Goal: Task Accomplishment & Management: Manage account settings

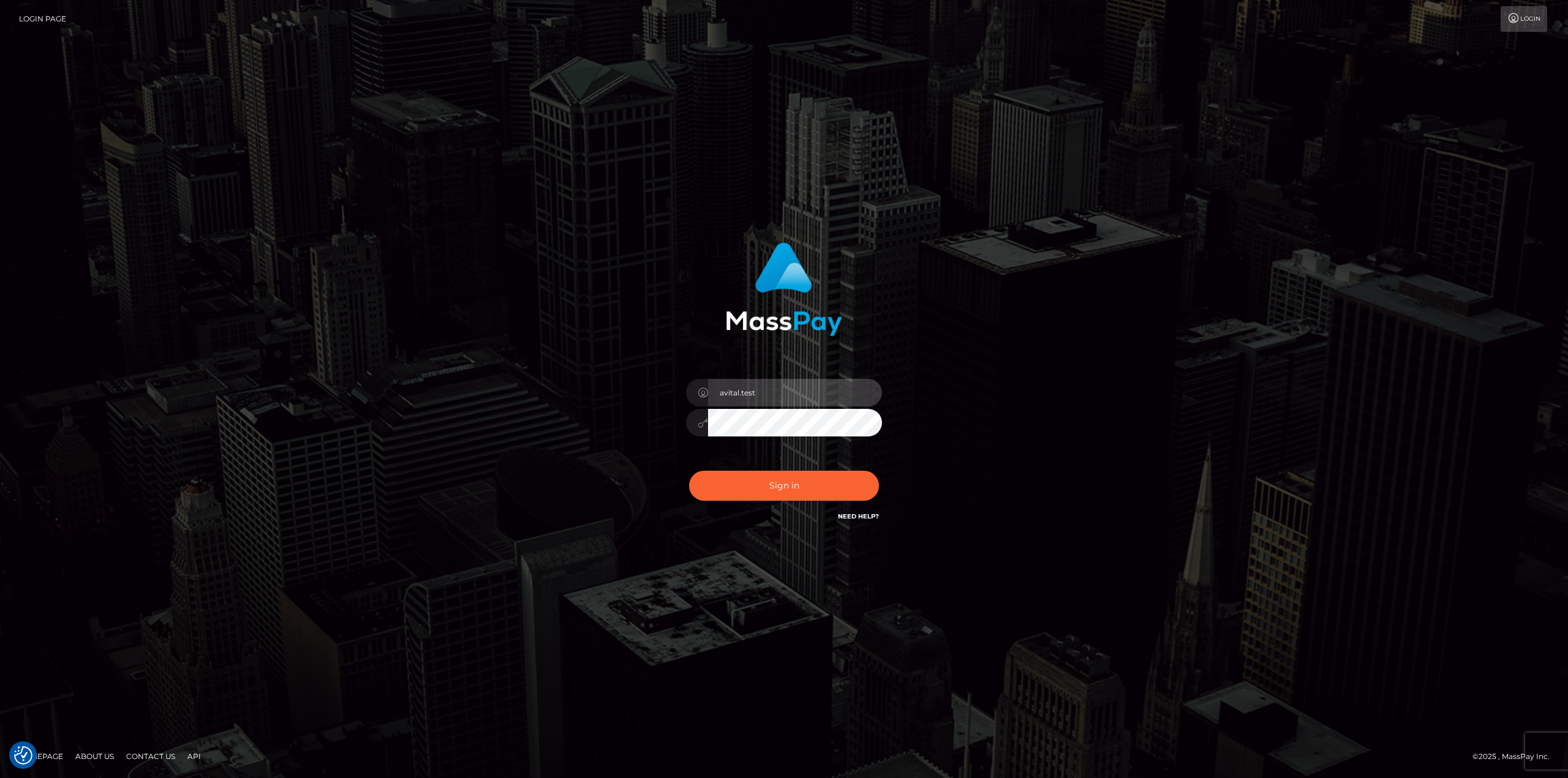
click at [866, 388] on input "avital.test" at bounding box center [795, 392] width 174 height 28
type input "avital.dev"
click at [813, 491] on button "Sign in" at bounding box center [784, 485] width 190 height 30
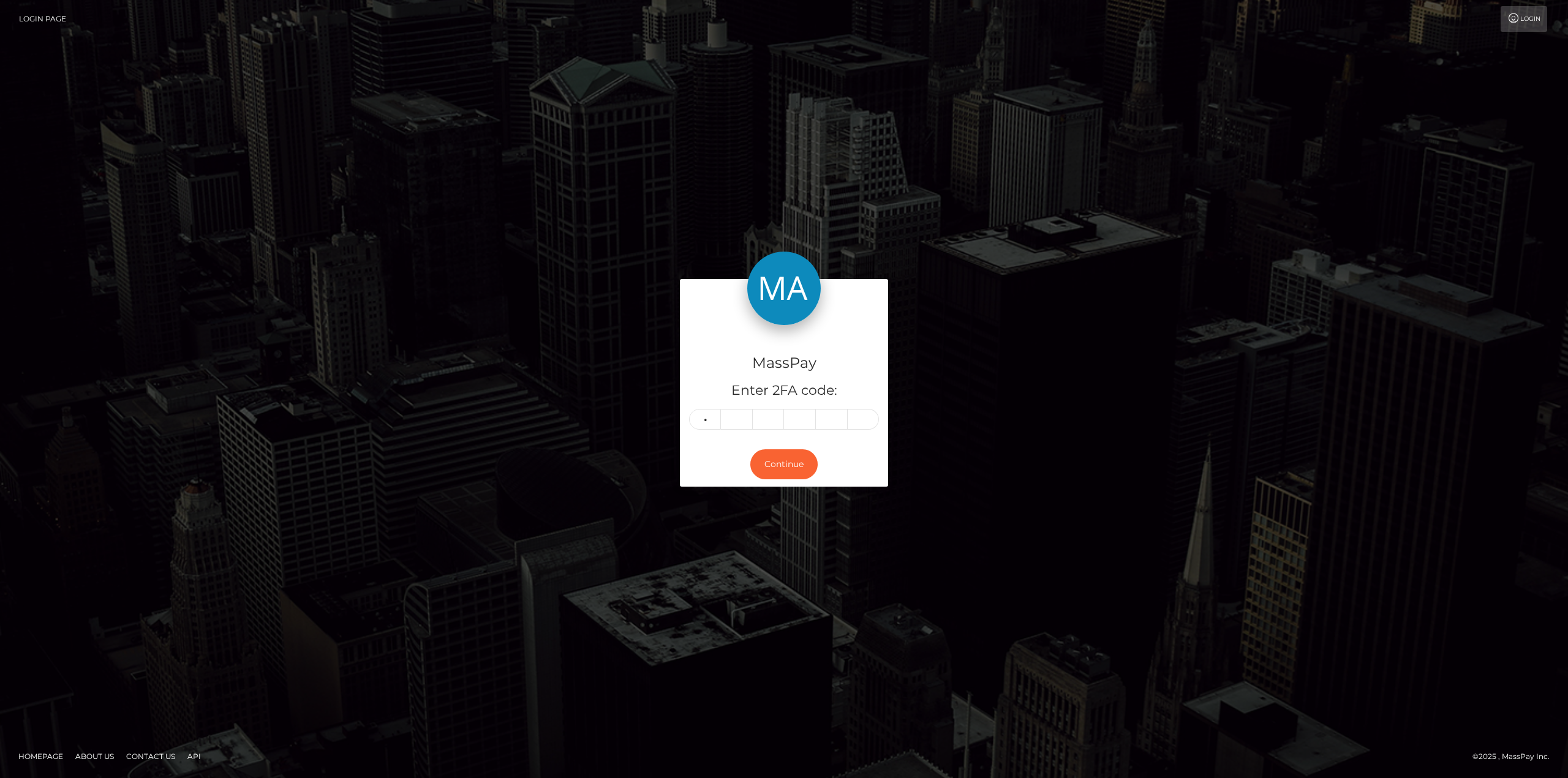
type input "1"
type input "0"
type input "1"
type input "3"
type input "7"
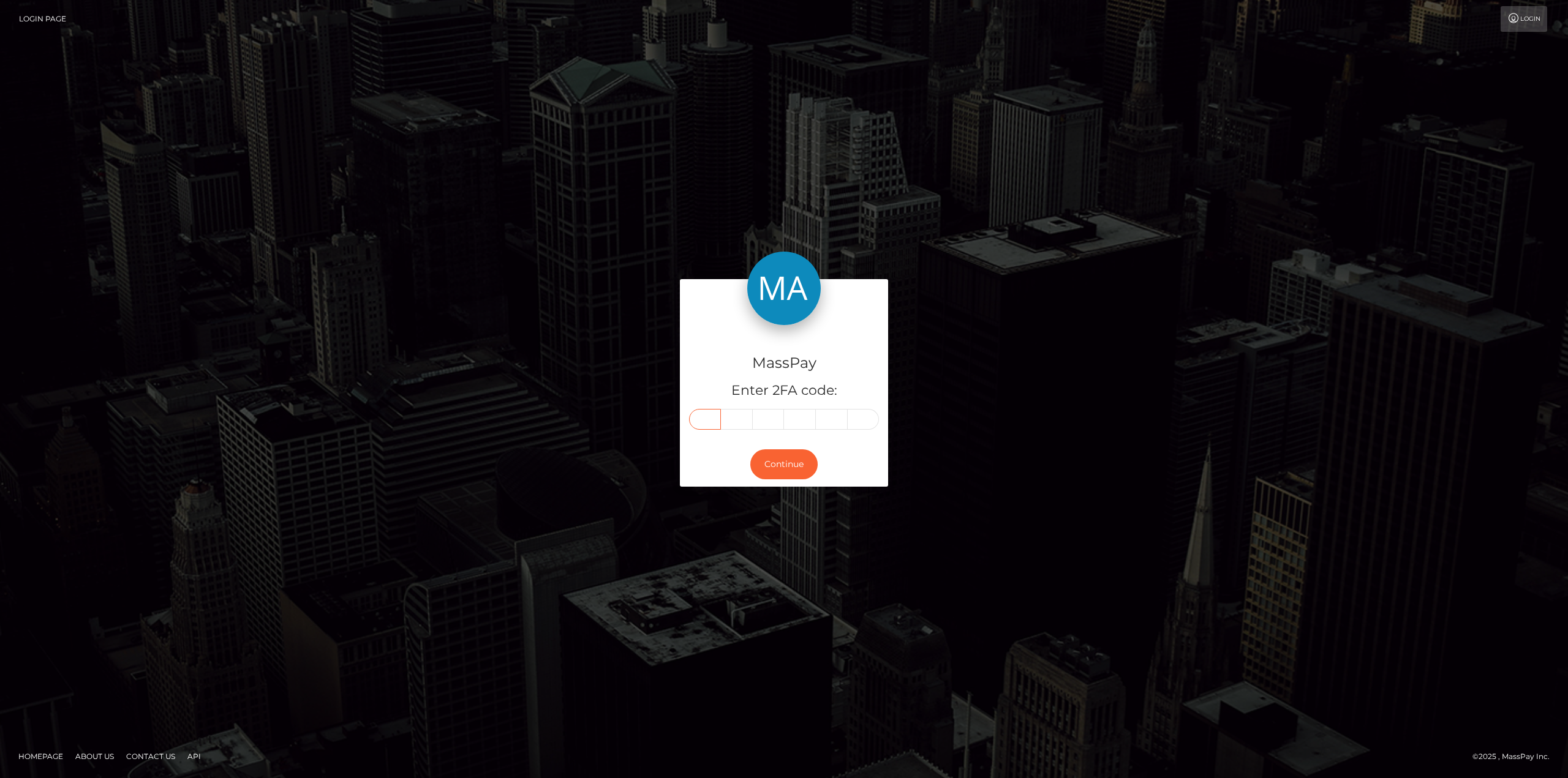
type input "1"
type input "2"
type input "1"
type input "7"
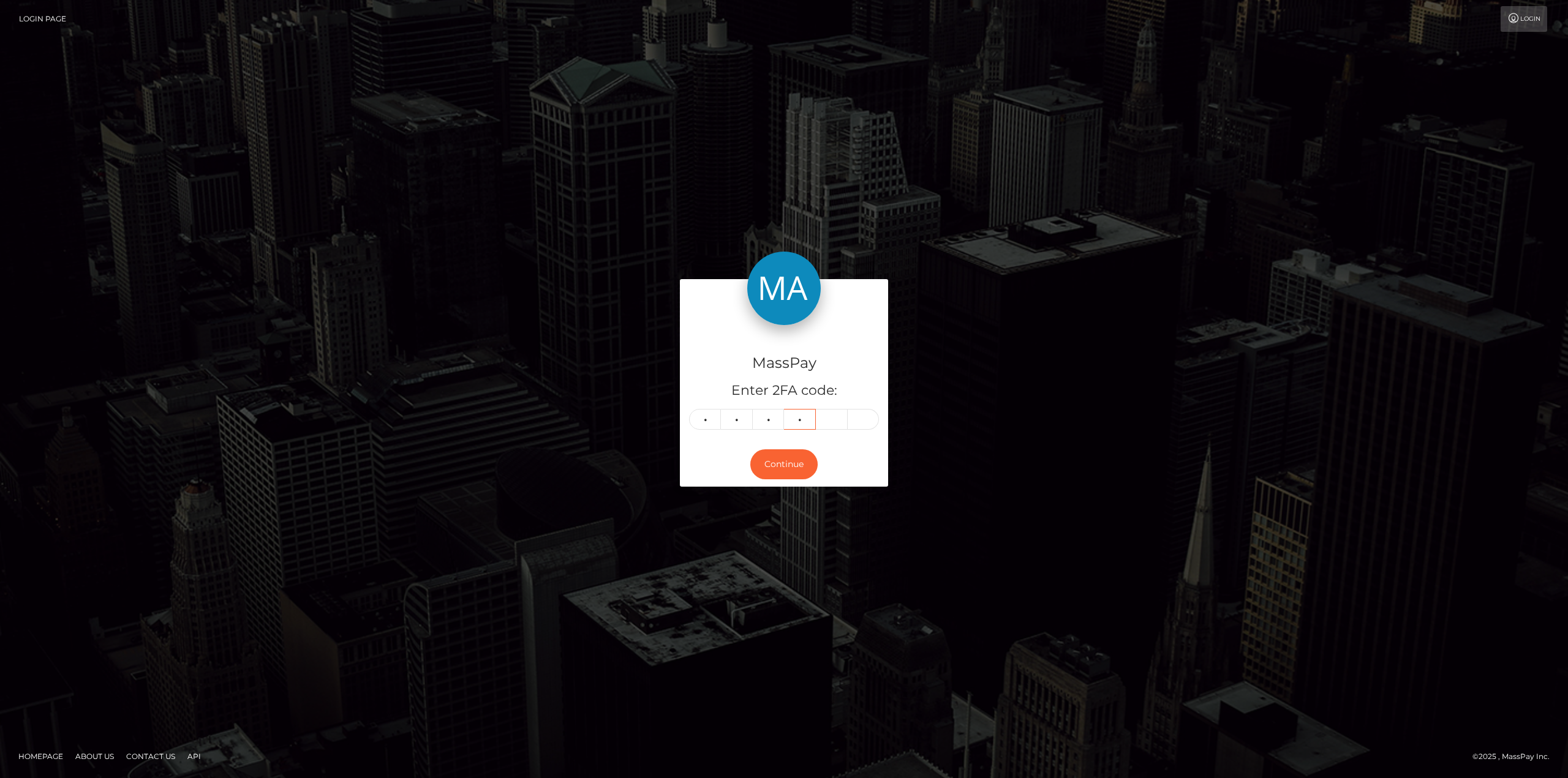
type input "1"
type input "3"
type input "7"
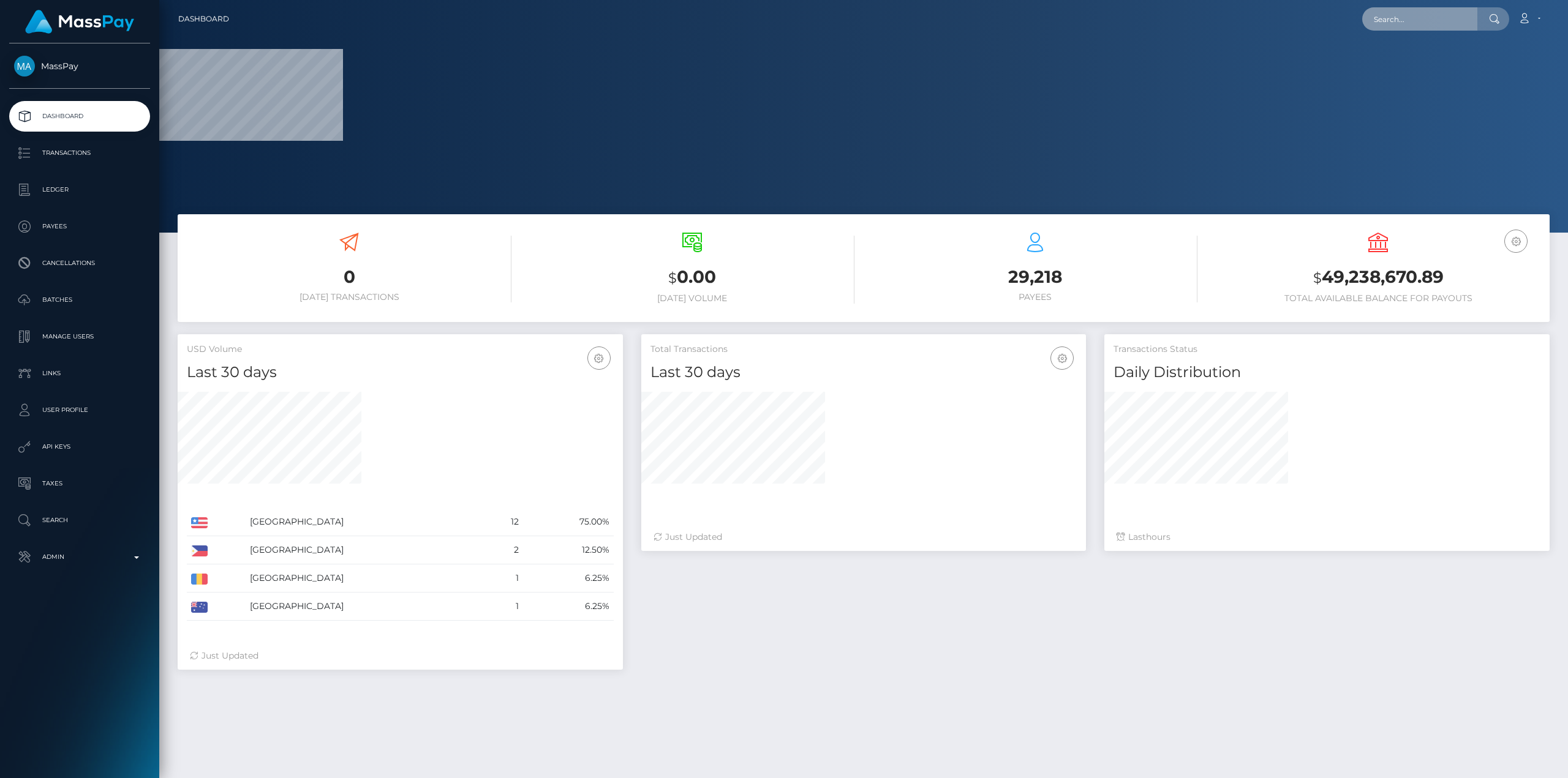
click at [1410, 16] on input "text" at bounding box center [1420, 18] width 115 height 23
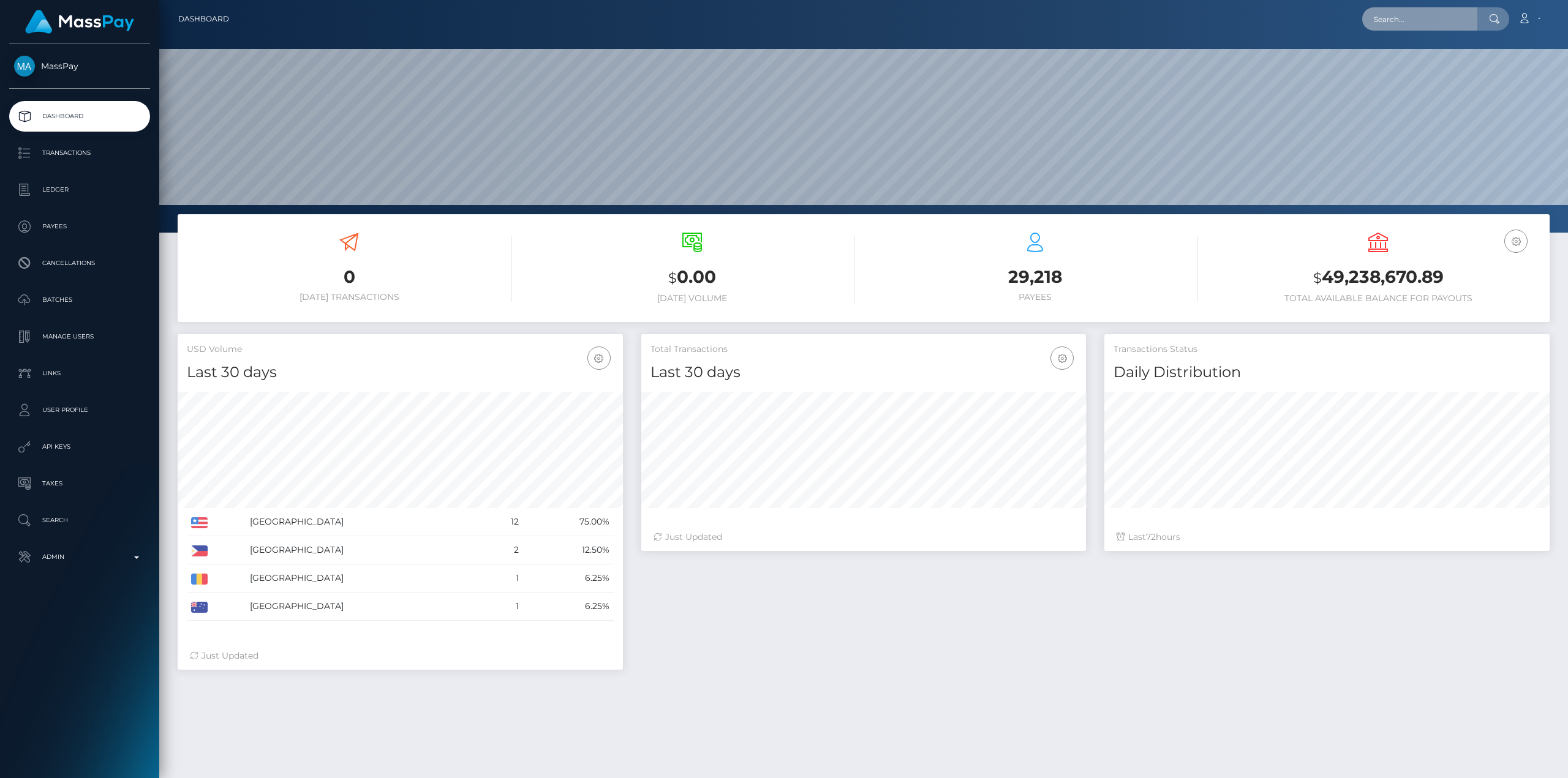
scroll to position [218, 445]
paste input "3663588a9d08731-67e1-4671-86c5-559512a2c703"
type input "3663588a9d08731-67e1-4671-86c5-559512a2c703"
click at [62, 546] on link "Admin" at bounding box center [79, 557] width 141 height 30
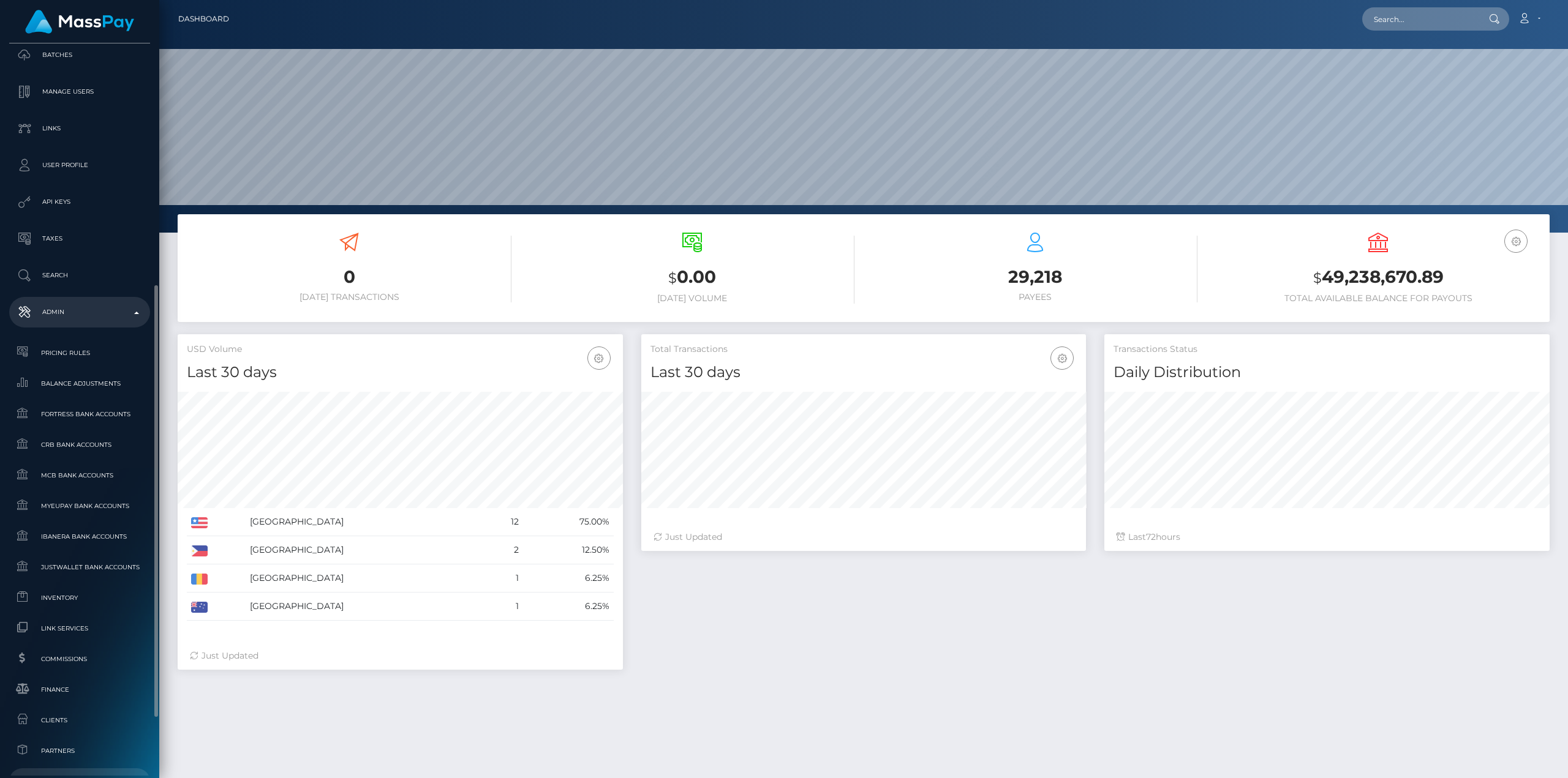
scroll to position [509, 0]
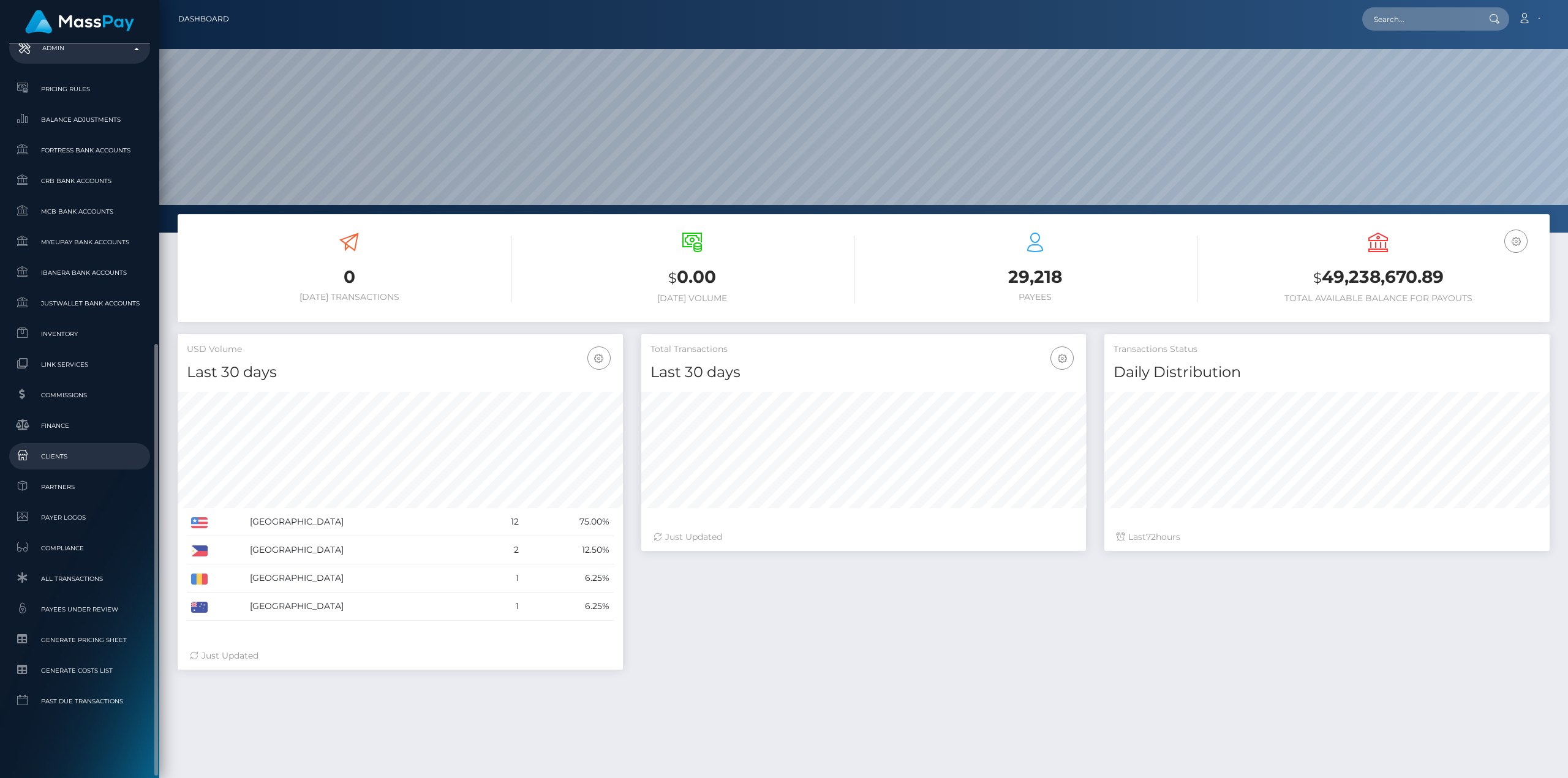
click at [51, 451] on span "Clients" at bounding box center [79, 456] width 131 height 14
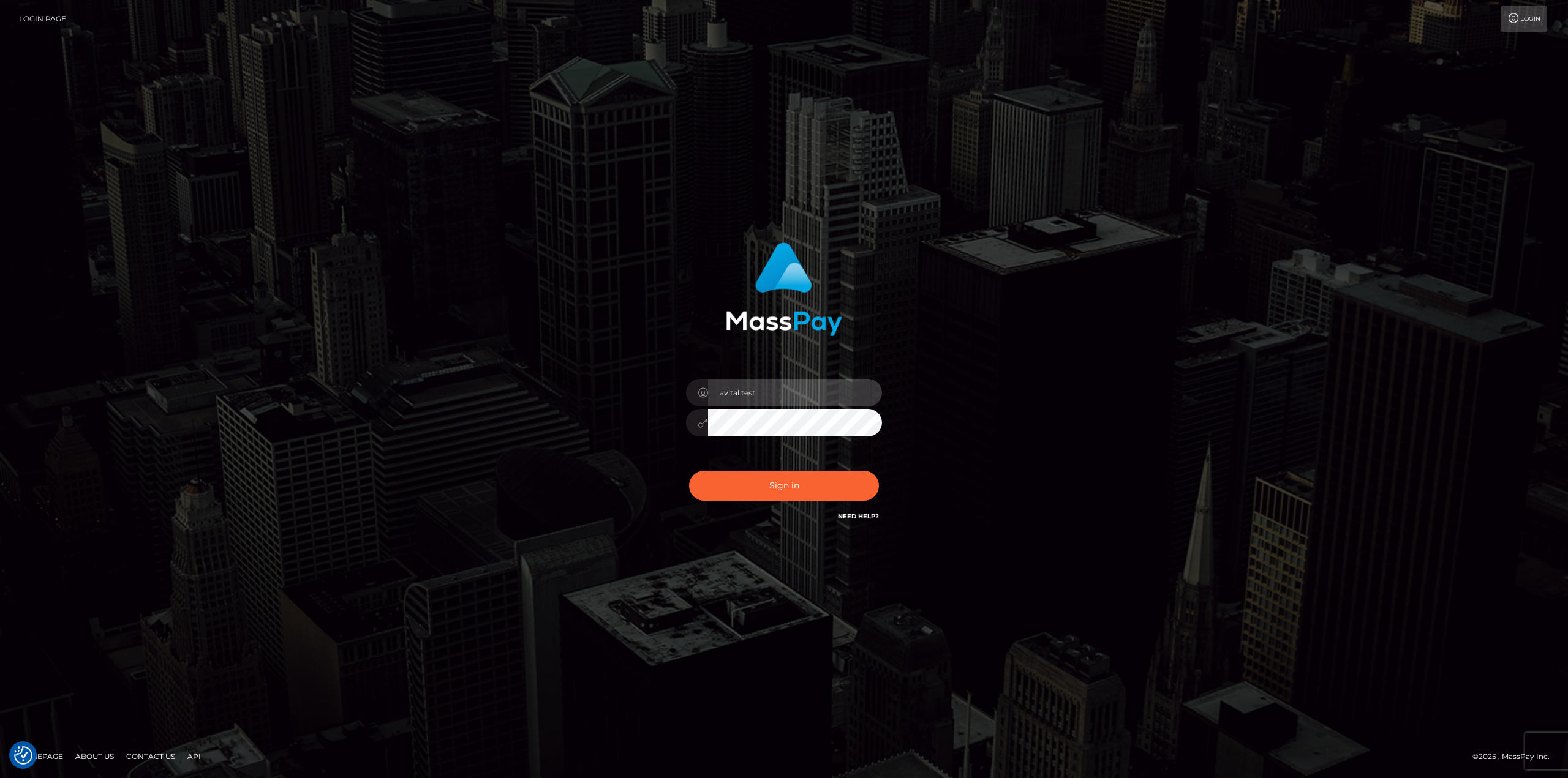
click at [862, 391] on input "avital.test" at bounding box center [795, 392] width 174 height 28
type input "avital.dev"
click at [783, 496] on button "Sign in" at bounding box center [784, 485] width 190 height 30
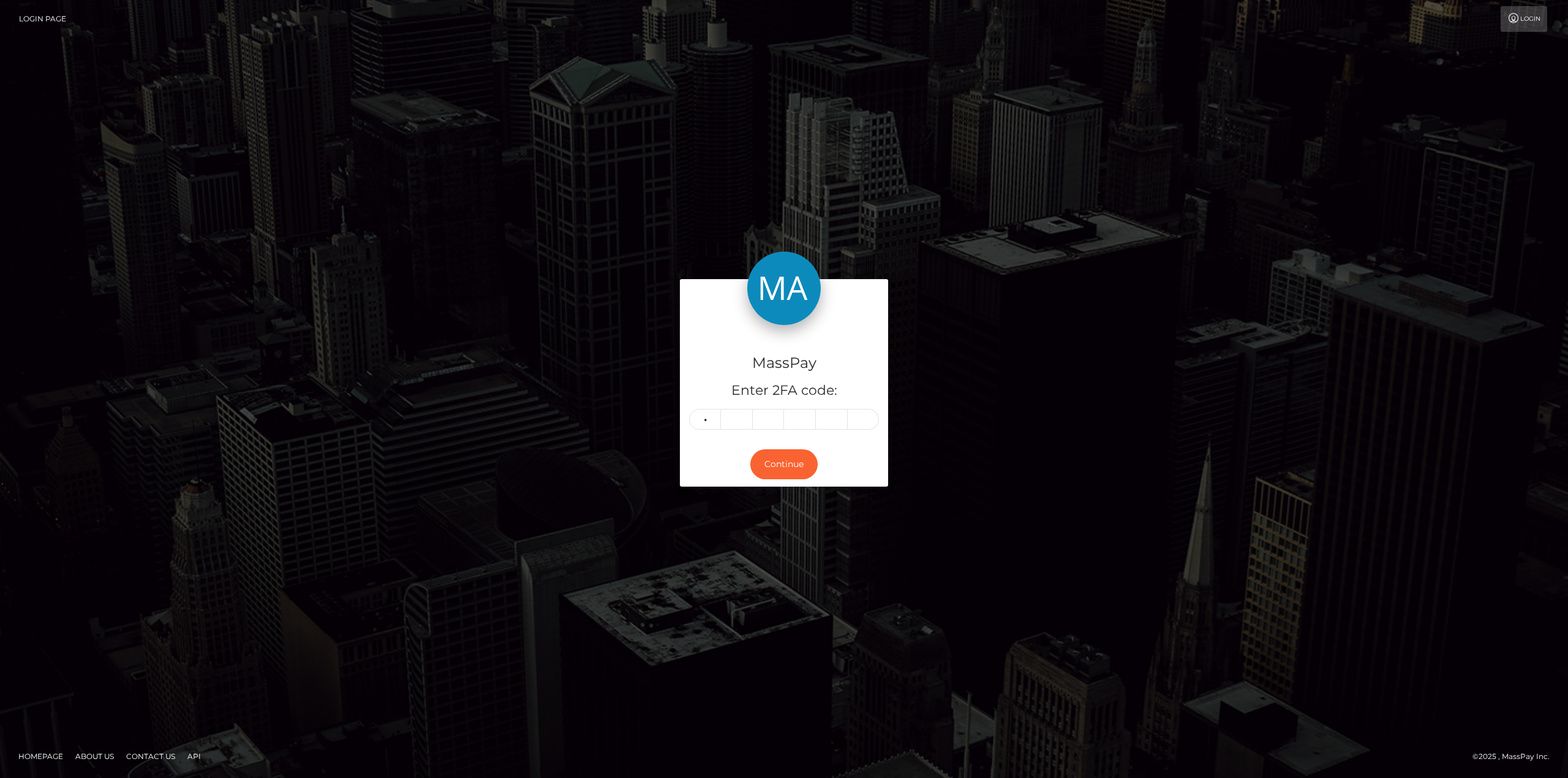
type input "3"
type input "2"
type input "5"
type input "7"
type input "1"
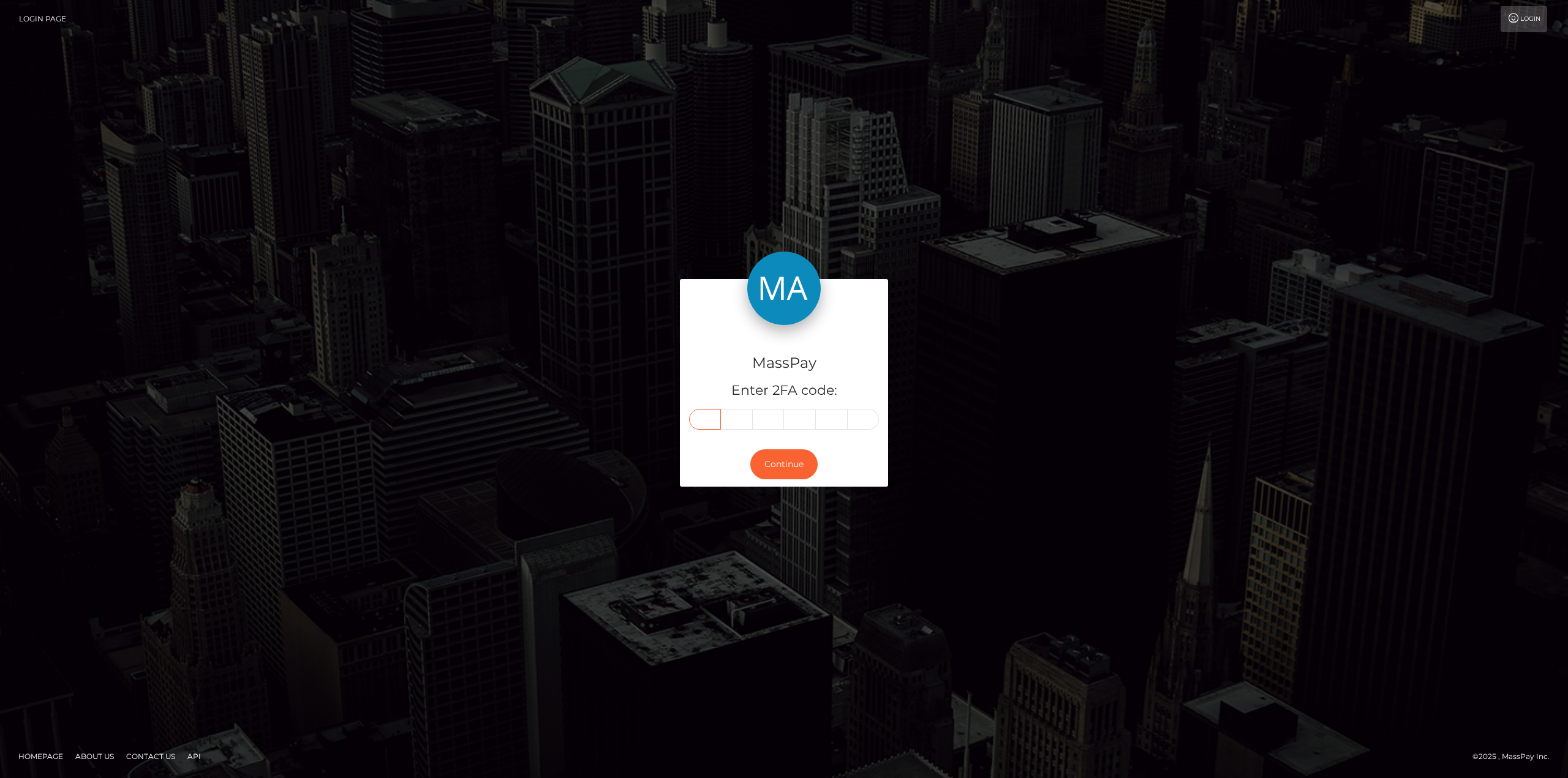
type input "3"
type input "2"
type input "5"
type input "7"
type input "1"
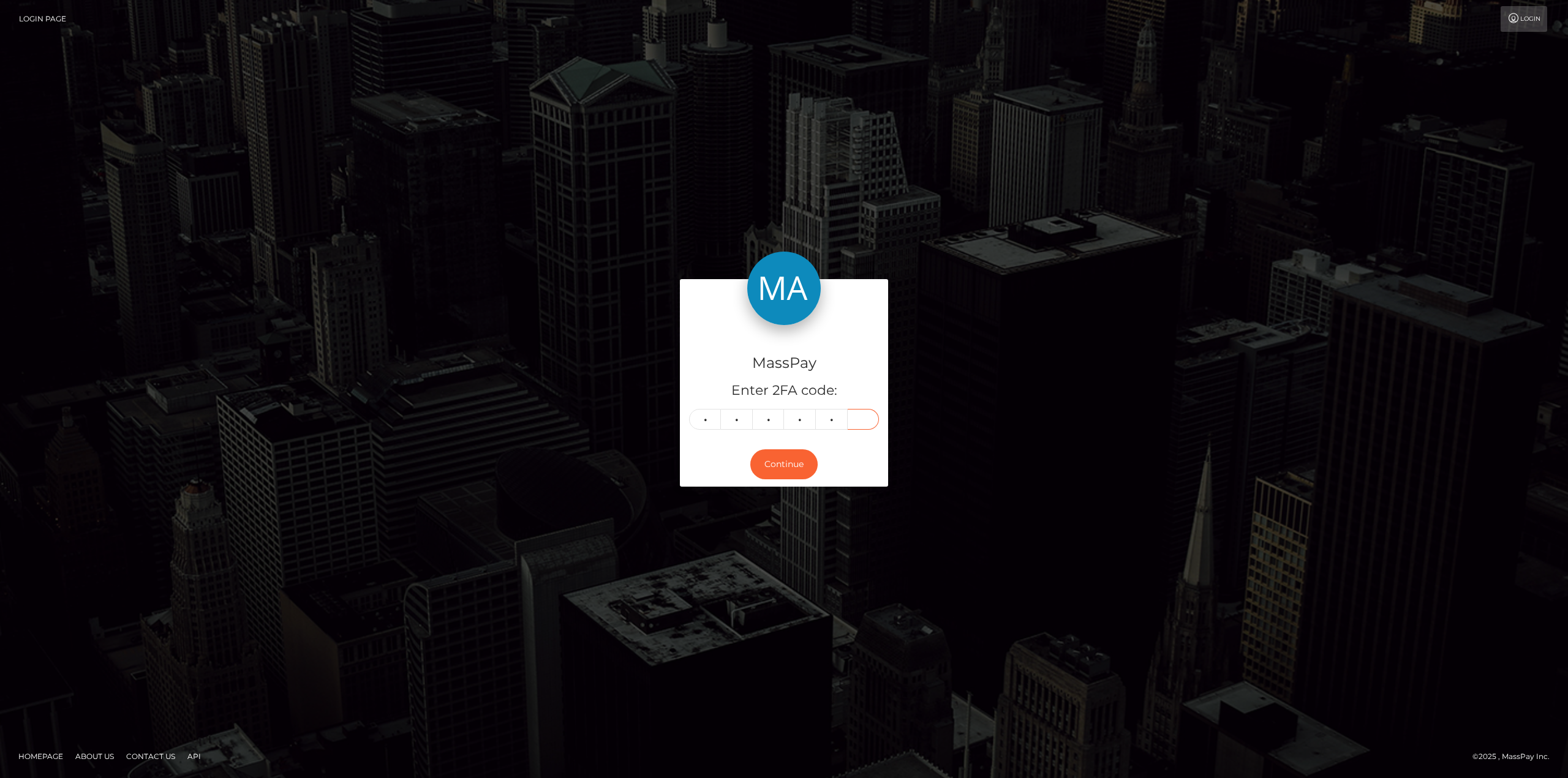
type input "2"
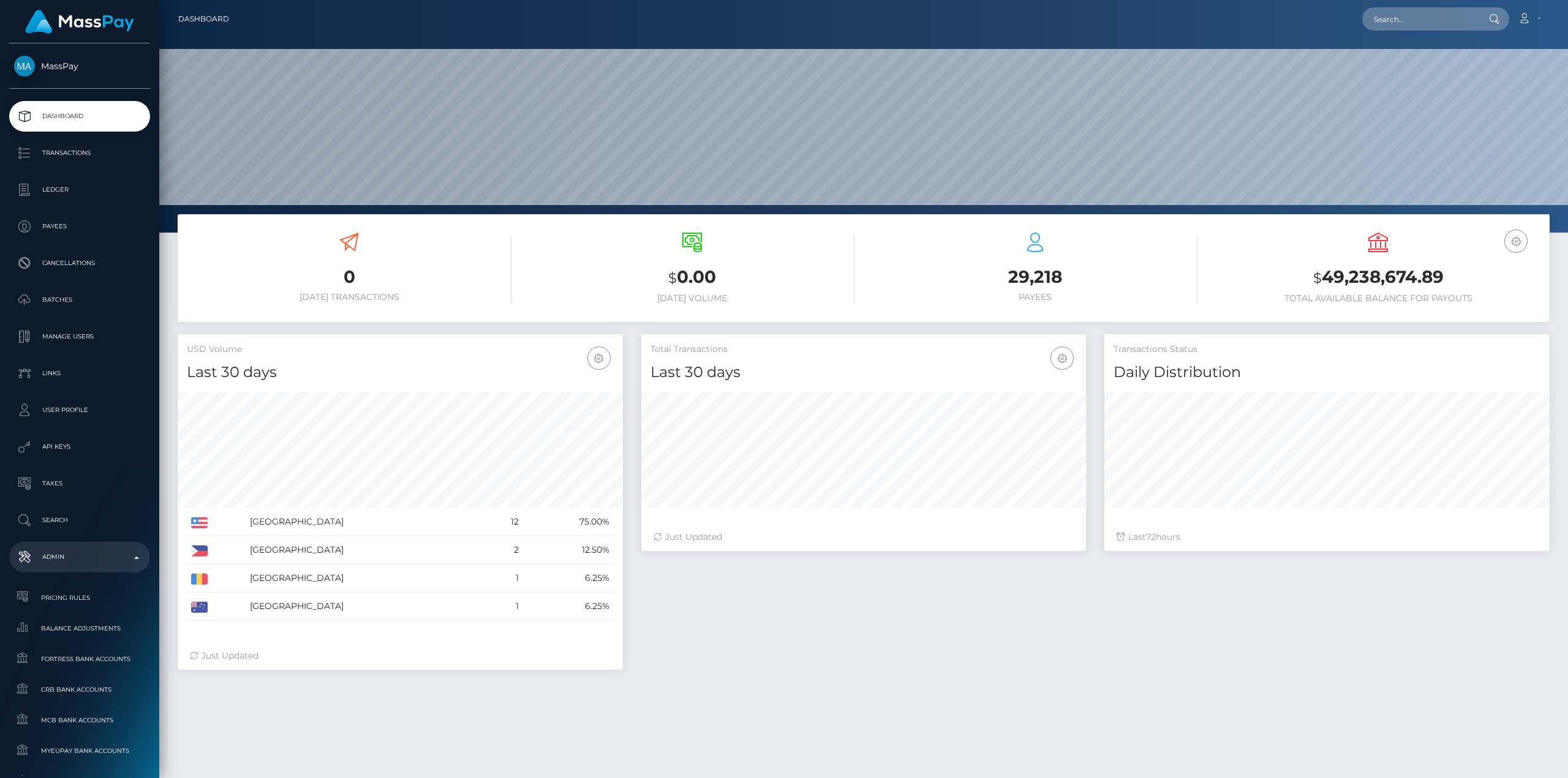
scroll to position [218, 445]
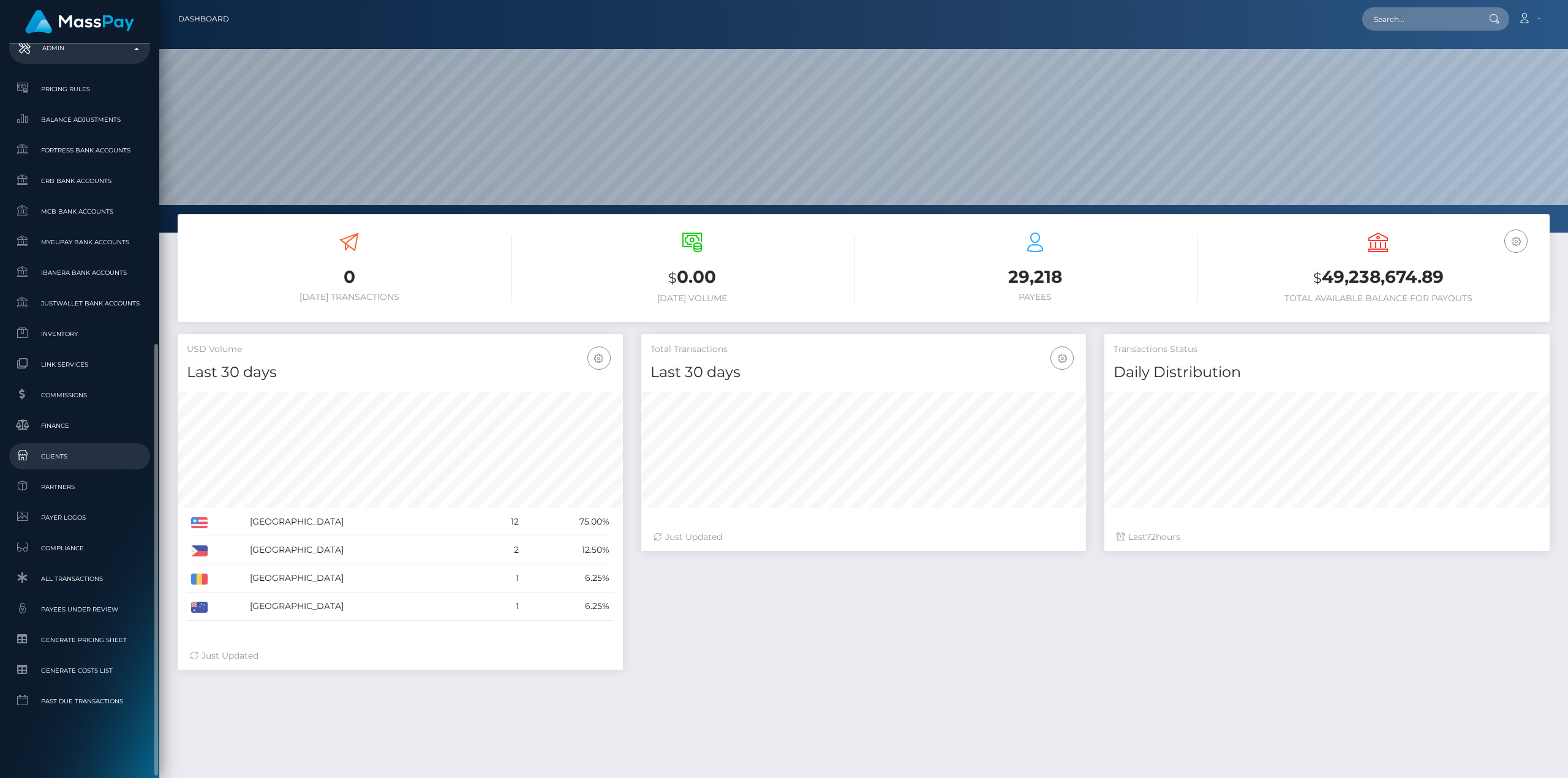
click at [53, 447] on link "Clients" at bounding box center [79, 456] width 141 height 26
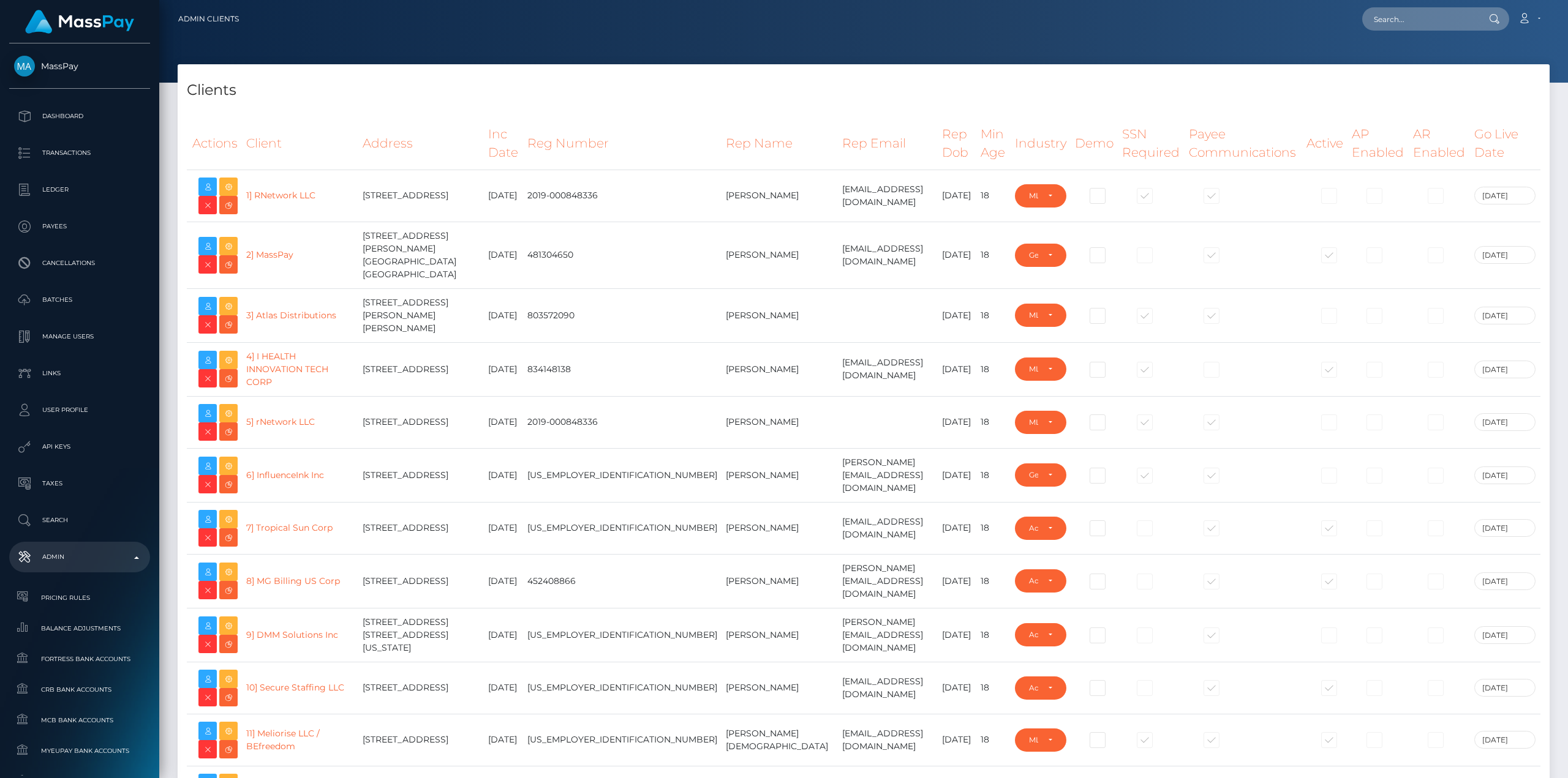
select select "223"
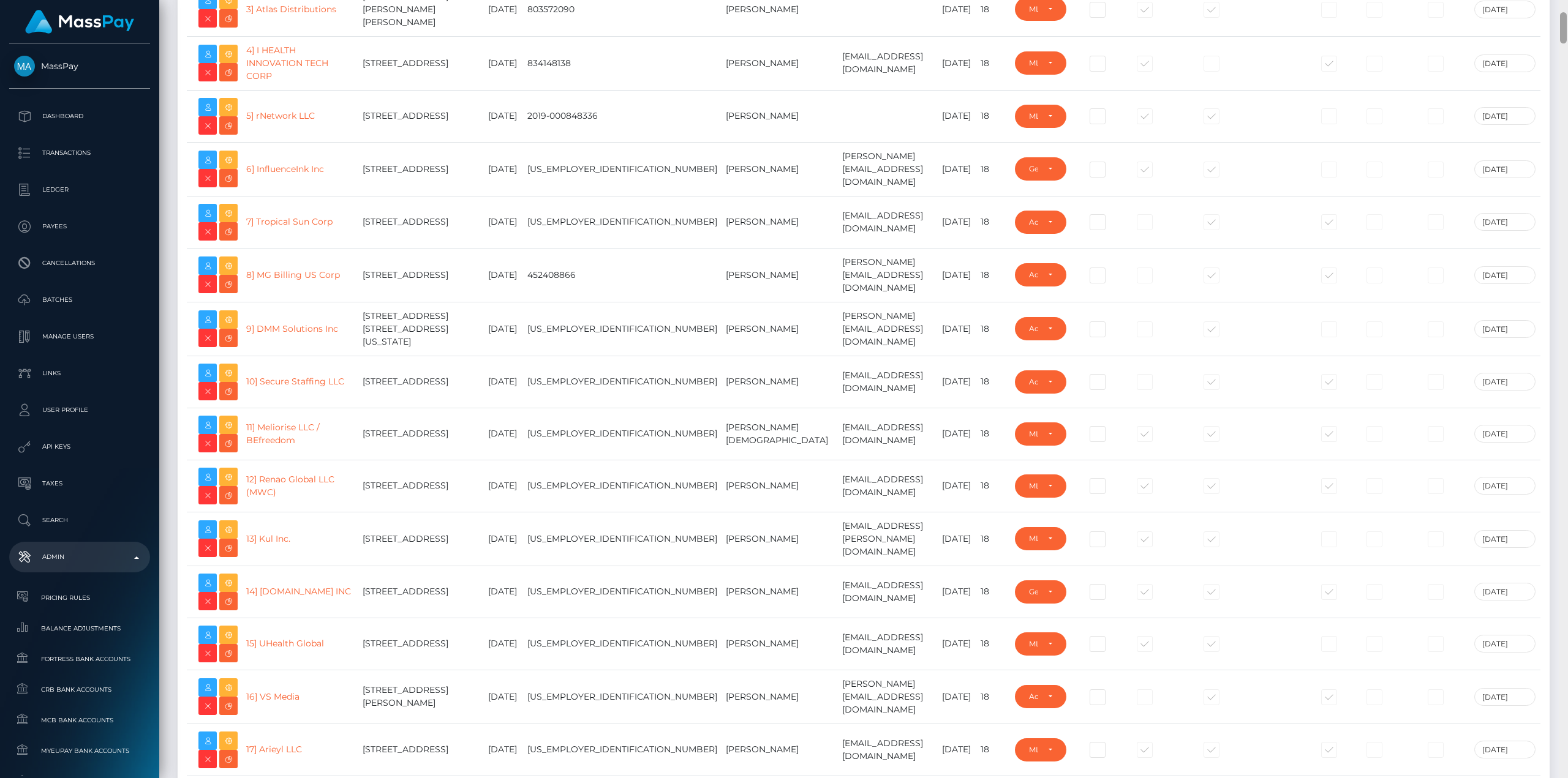
scroll to position [1085, 0]
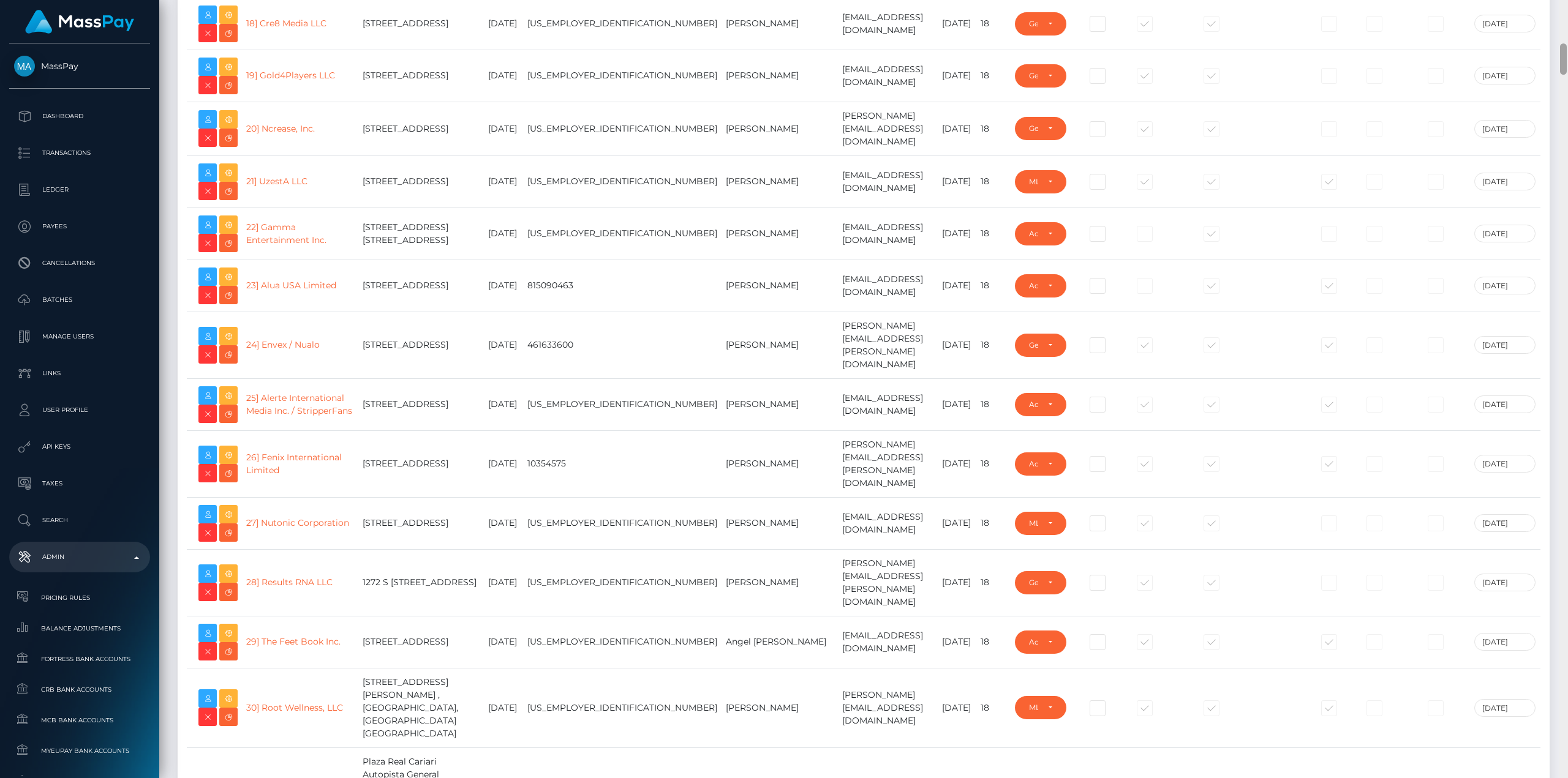
drag, startPoint x: 1567, startPoint y: 23, endPoint x: 1567, endPoint y: 95, distance: 72.0
click at [1562, 101] on div at bounding box center [1563, 389] width 9 height 778
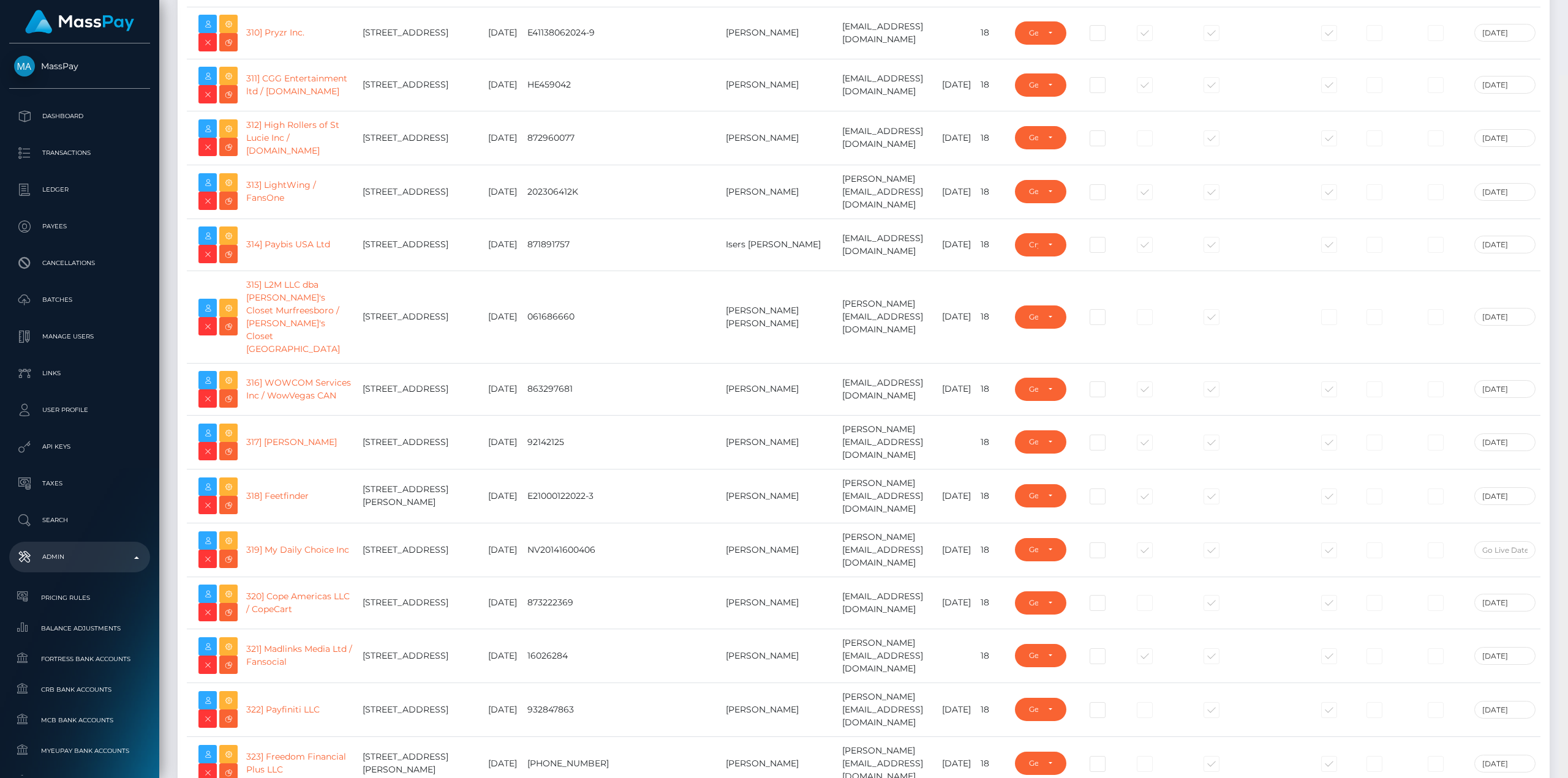
scroll to position [18447, 0]
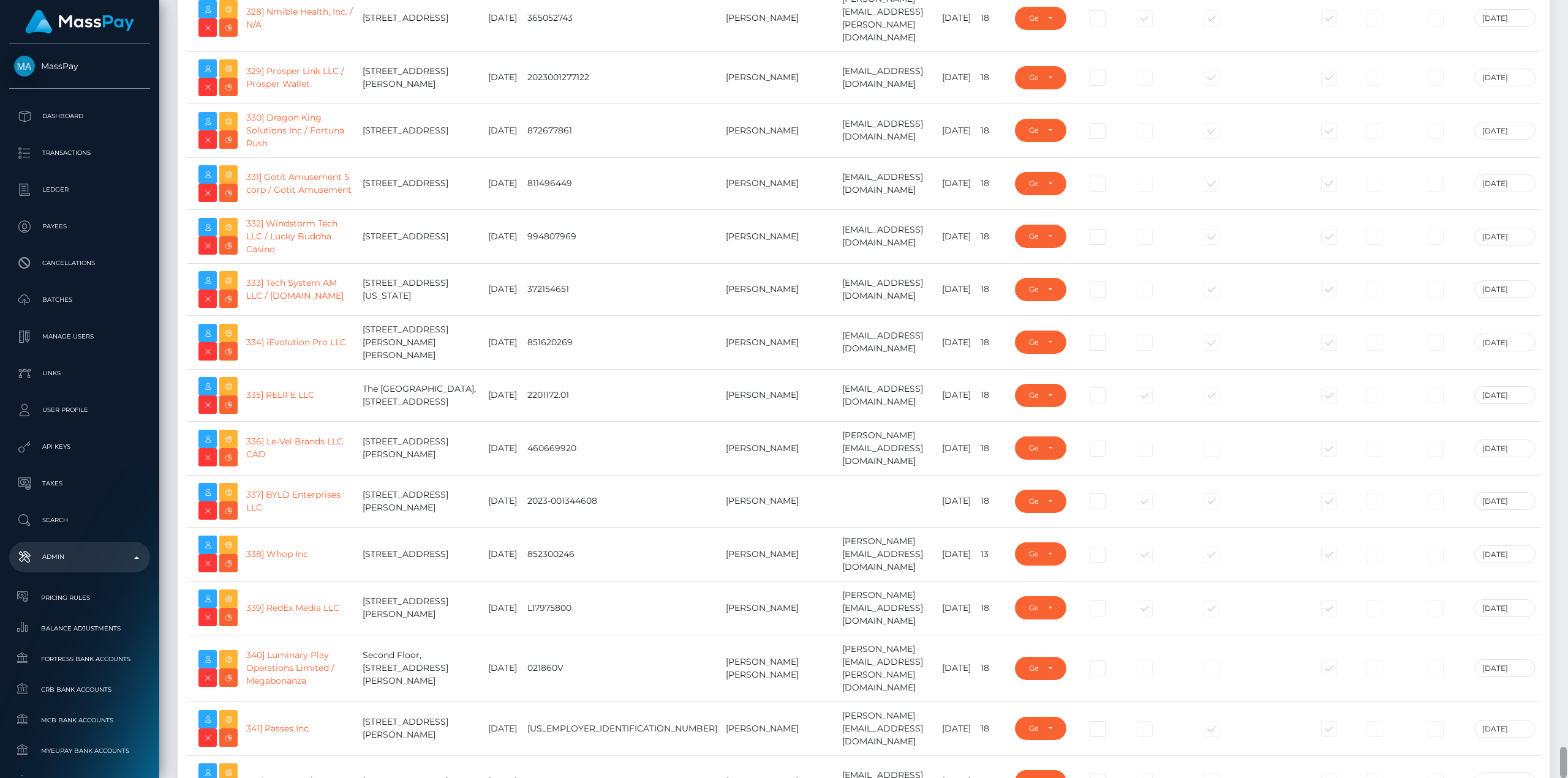
drag, startPoint x: 1564, startPoint y: 66, endPoint x: 1567, endPoint y: 801, distance: 735.0
click at [1567, 777] on html "MassPay Dashboard Transactions Ledger Payees Cancellations Links" at bounding box center [784, 389] width 1568 height 778
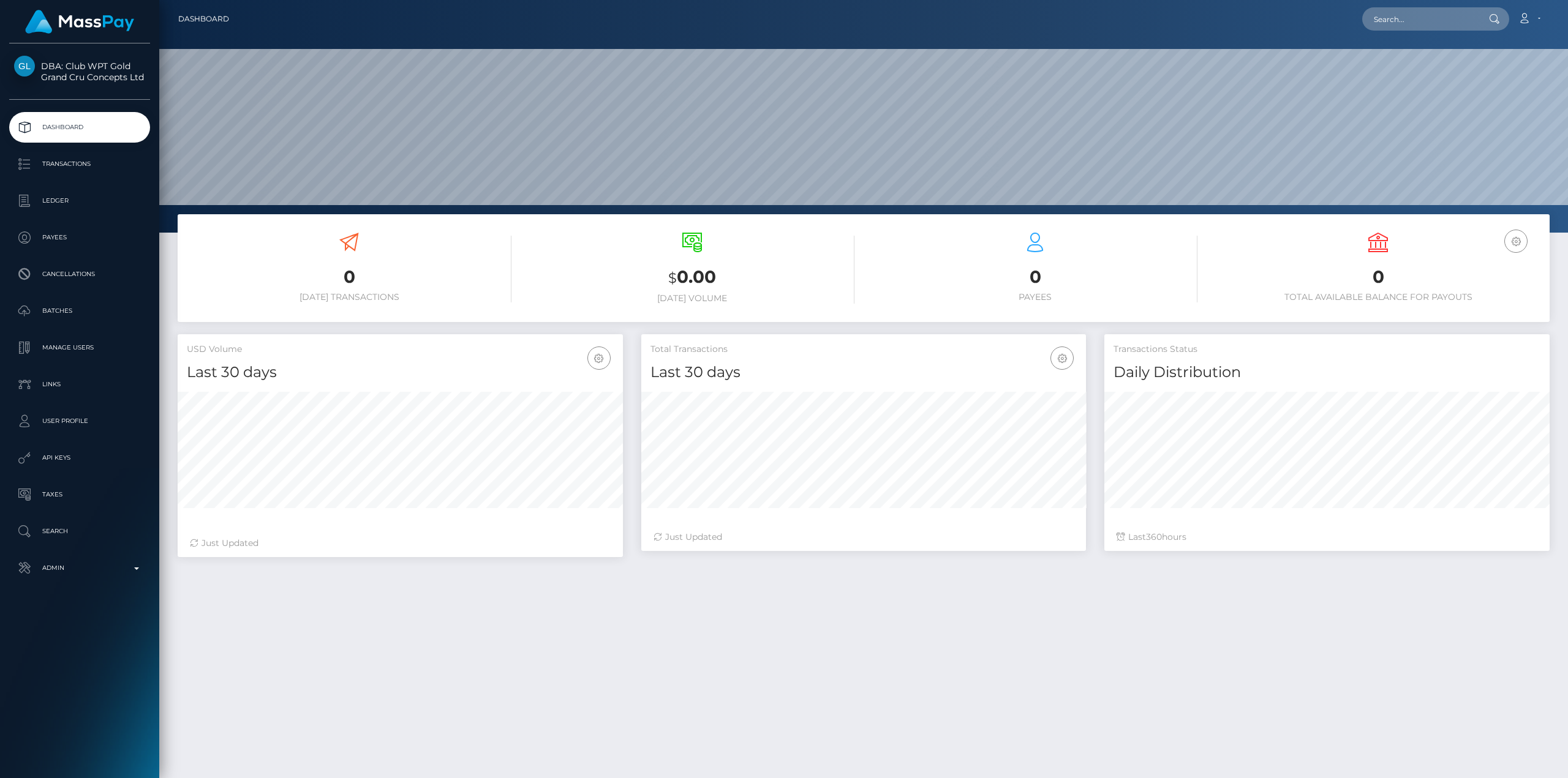
scroll to position [218, 445]
click at [520, 594] on div "0 Today Transactions $ 0.00 Today Volume 0 Payees" at bounding box center [863, 565] width 1409 height 703
click at [71, 461] on p "API Keys" at bounding box center [79, 458] width 131 height 18
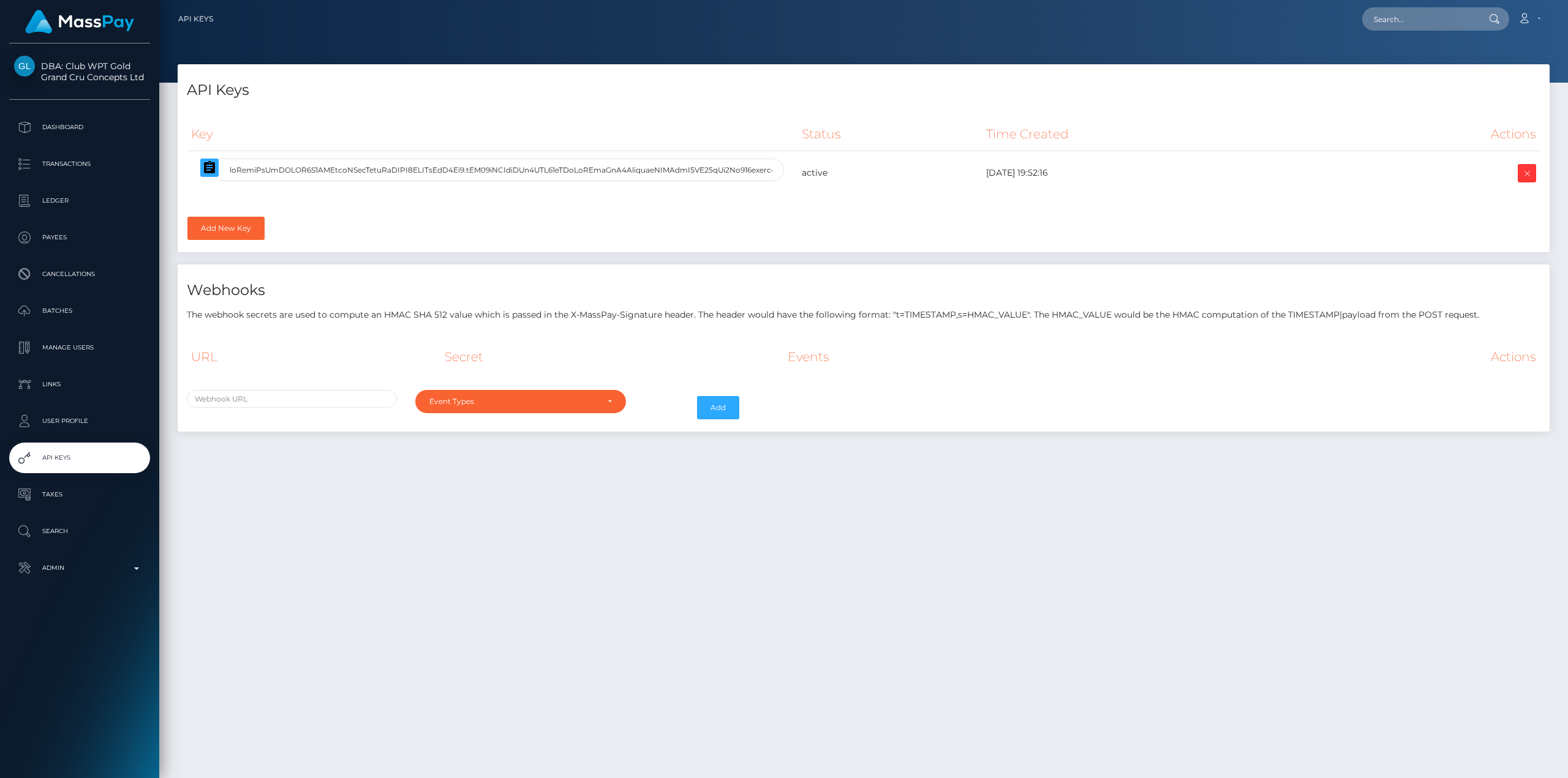
select select
click at [209, 163] on icon "button" at bounding box center [210, 167] width 11 height 12
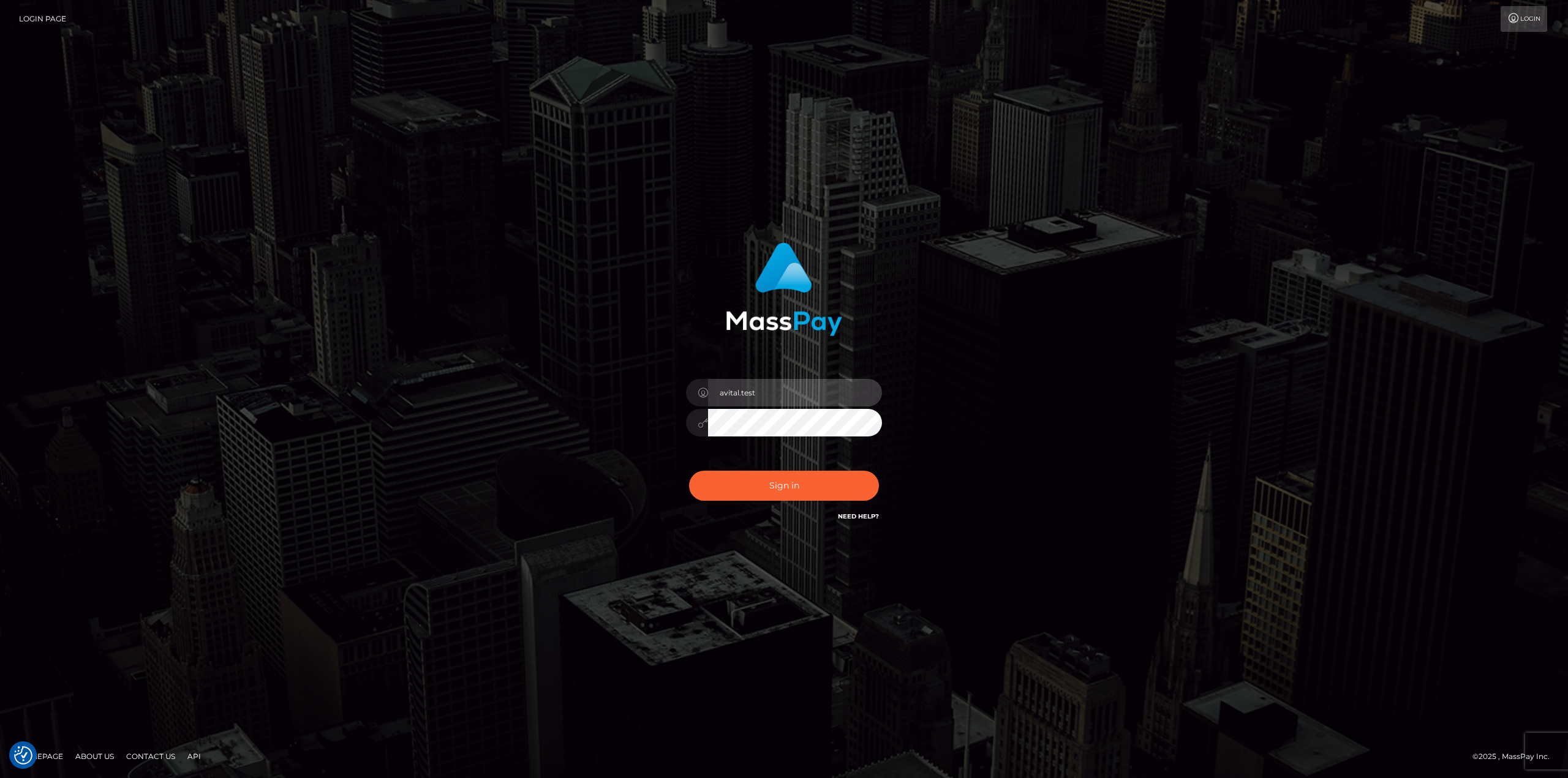
click at [860, 389] on input "avital.test" at bounding box center [795, 392] width 174 height 28
type input "[DOMAIN_NAME]"
click at [813, 489] on button "Sign in" at bounding box center [784, 485] width 190 height 30
click at [867, 394] on input "avital.test" at bounding box center [795, 392] width 174 height 28
type input "avital.dev"
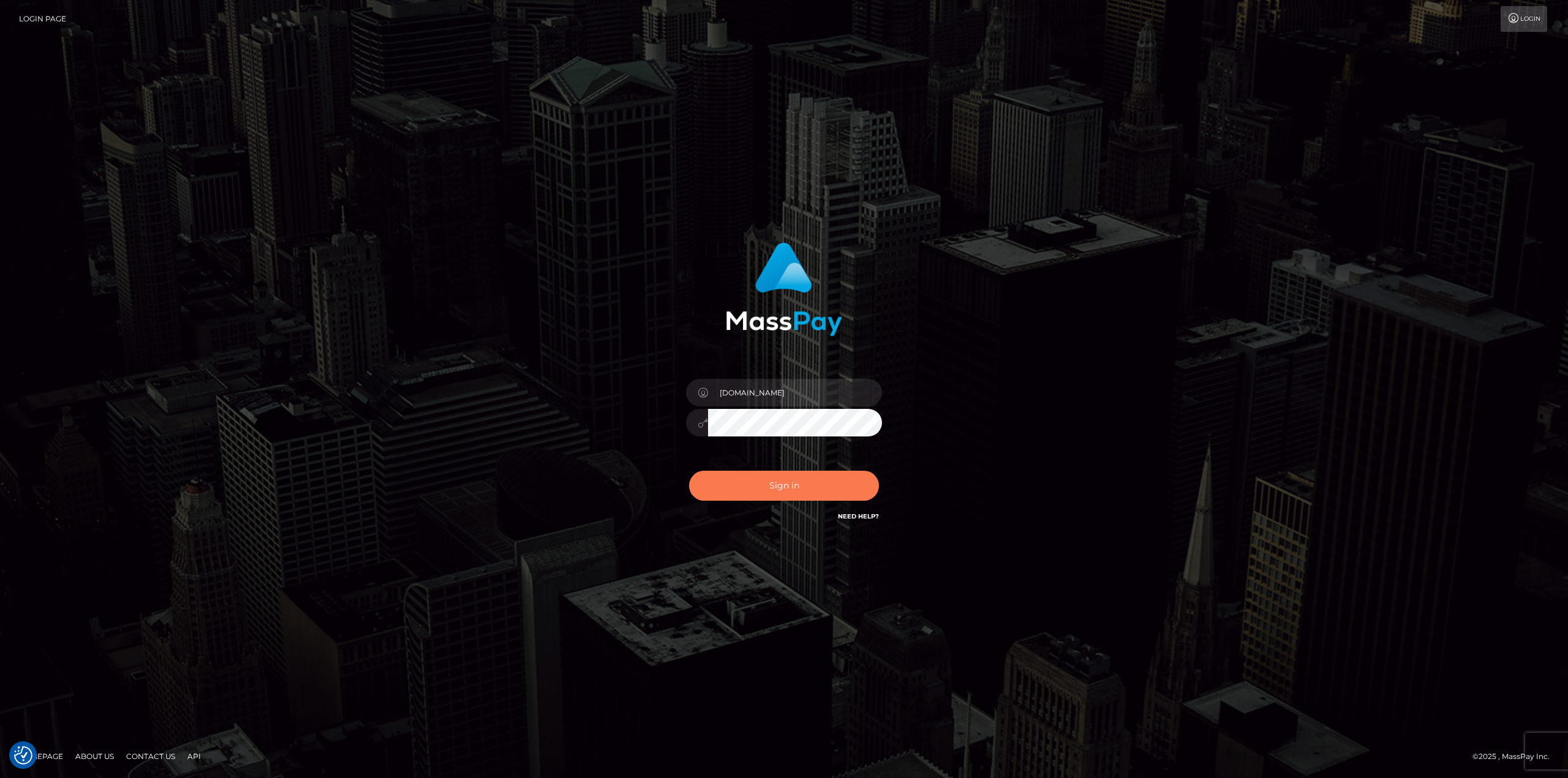
click at [789, 487] on button "Sign in" at bounding box center [784, 485] width 190 height 30
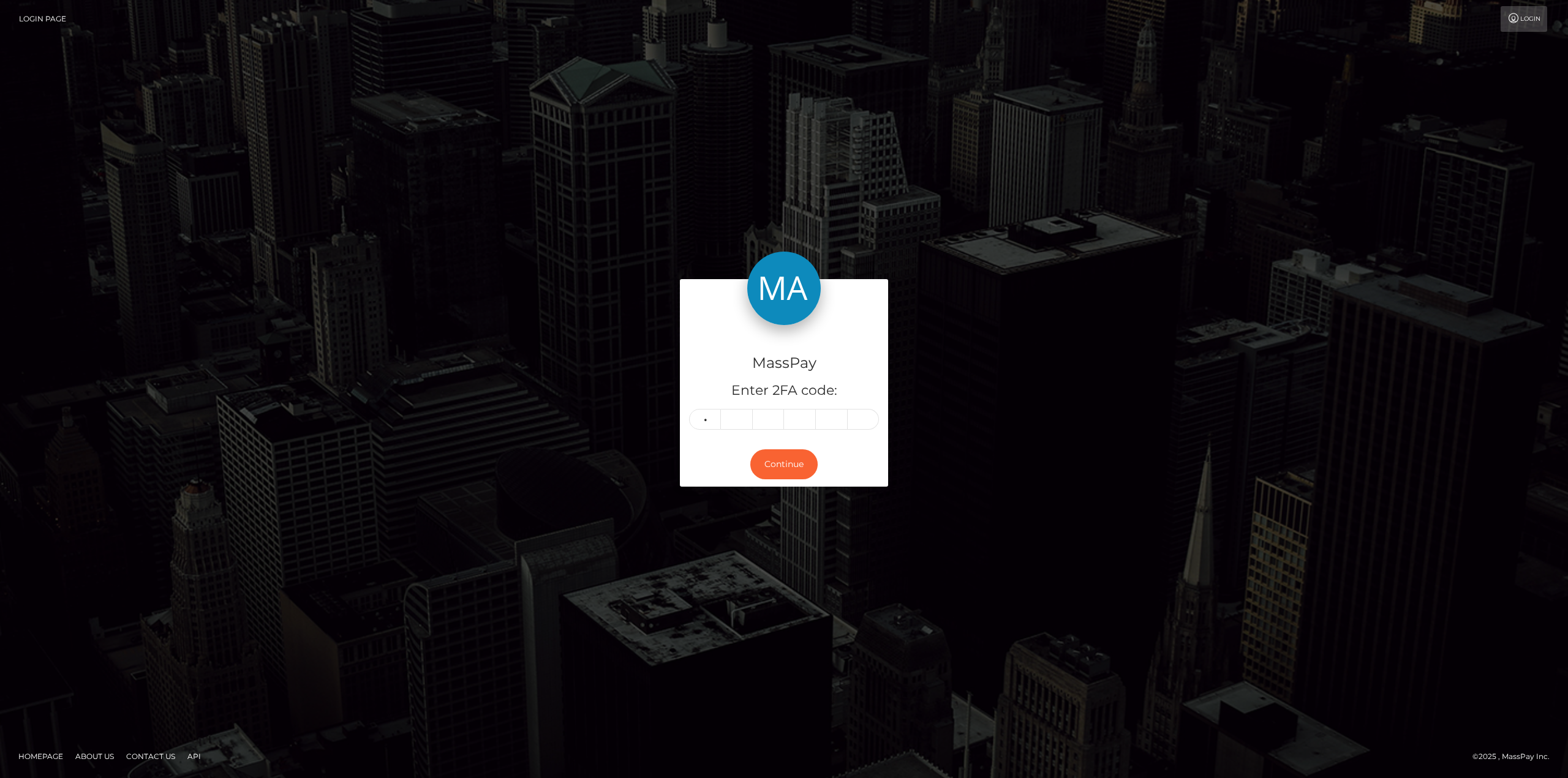
type input "7"
type input "3"
type input "6"
type input "2"
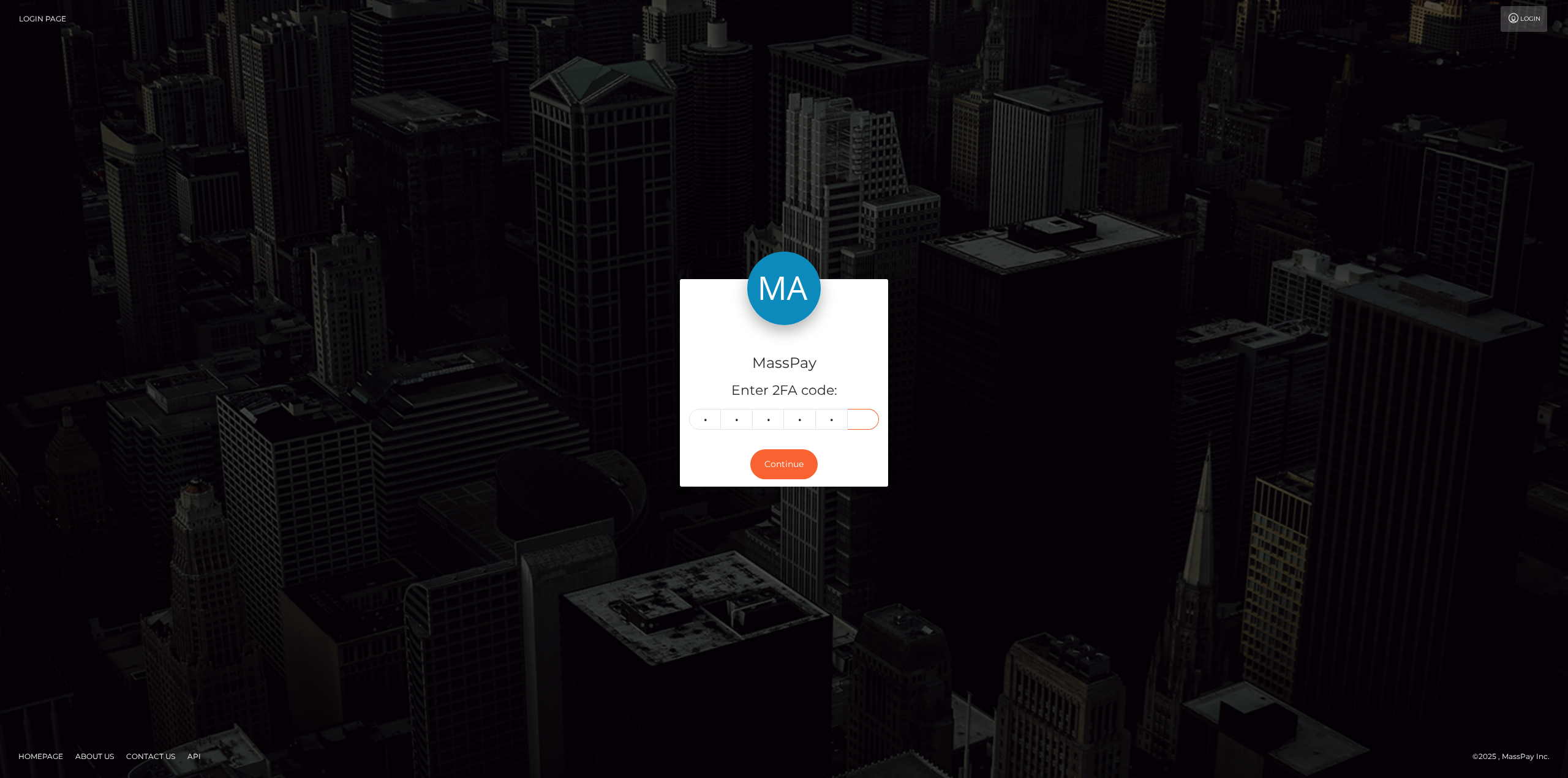
type input "3"
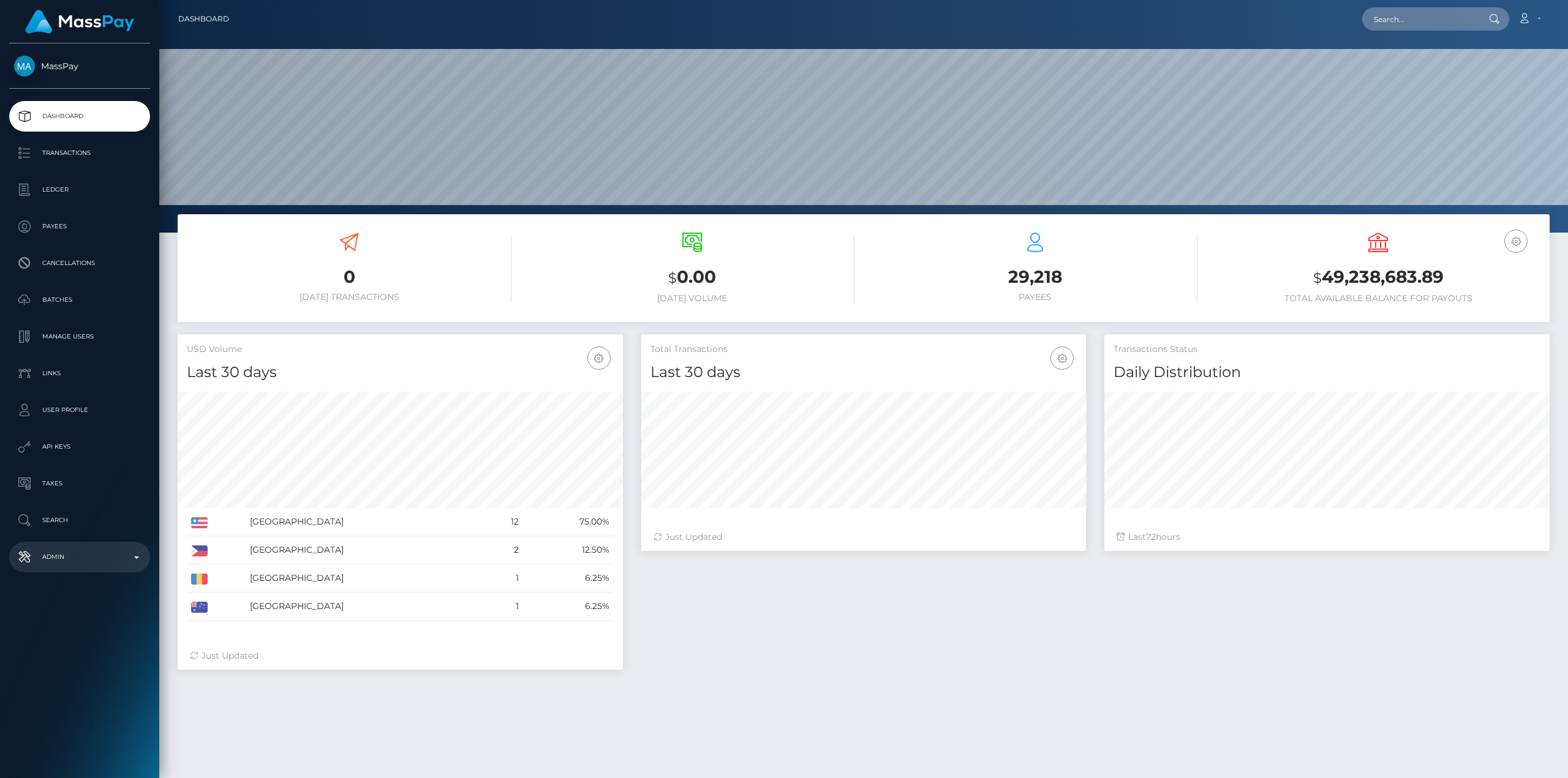
scroll to position [218, 445]
click at [94, 559] on p "Admin" at bounding box center [79, 558] width 131 height 18
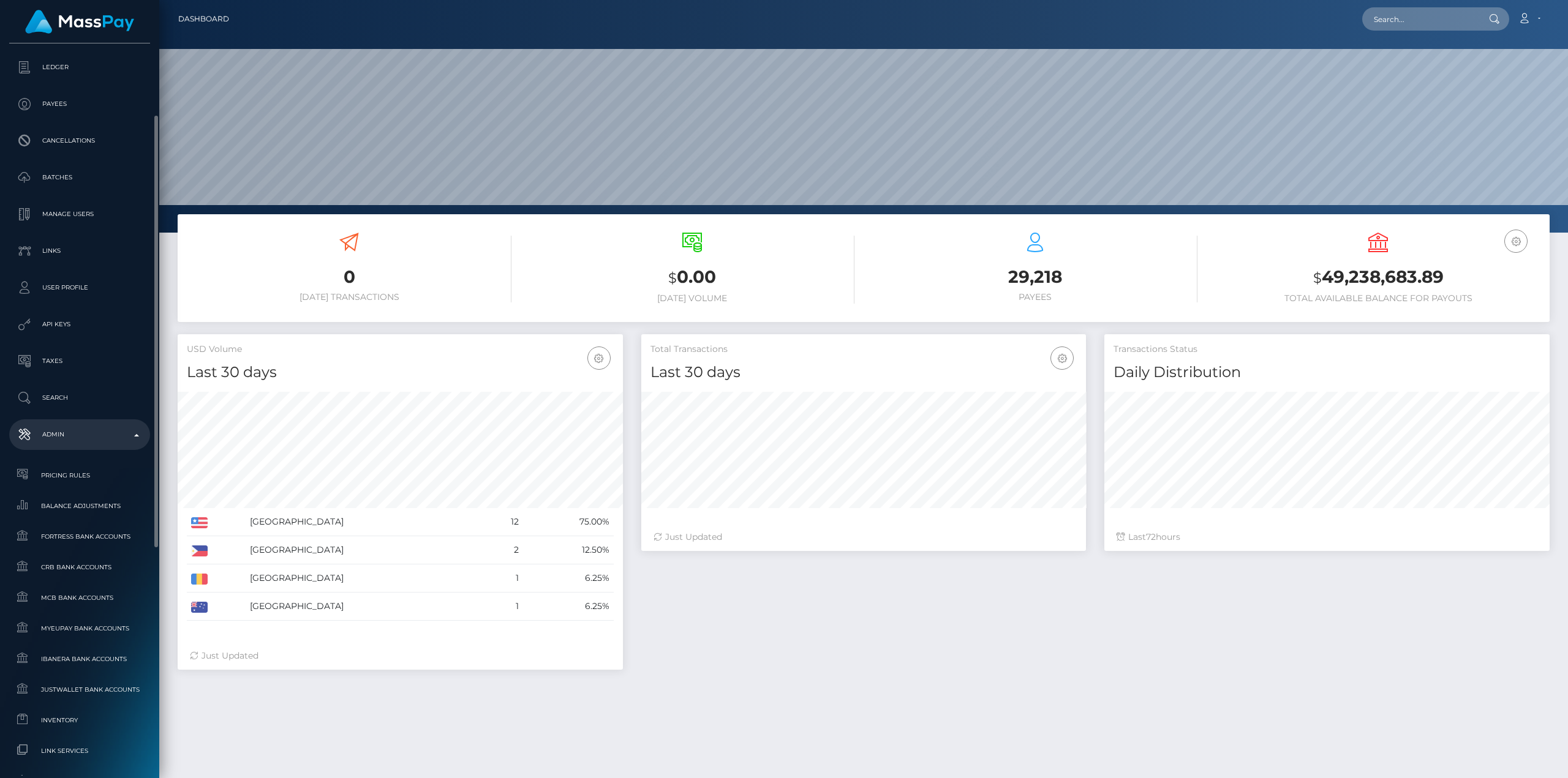
scroll to position [306, 0]
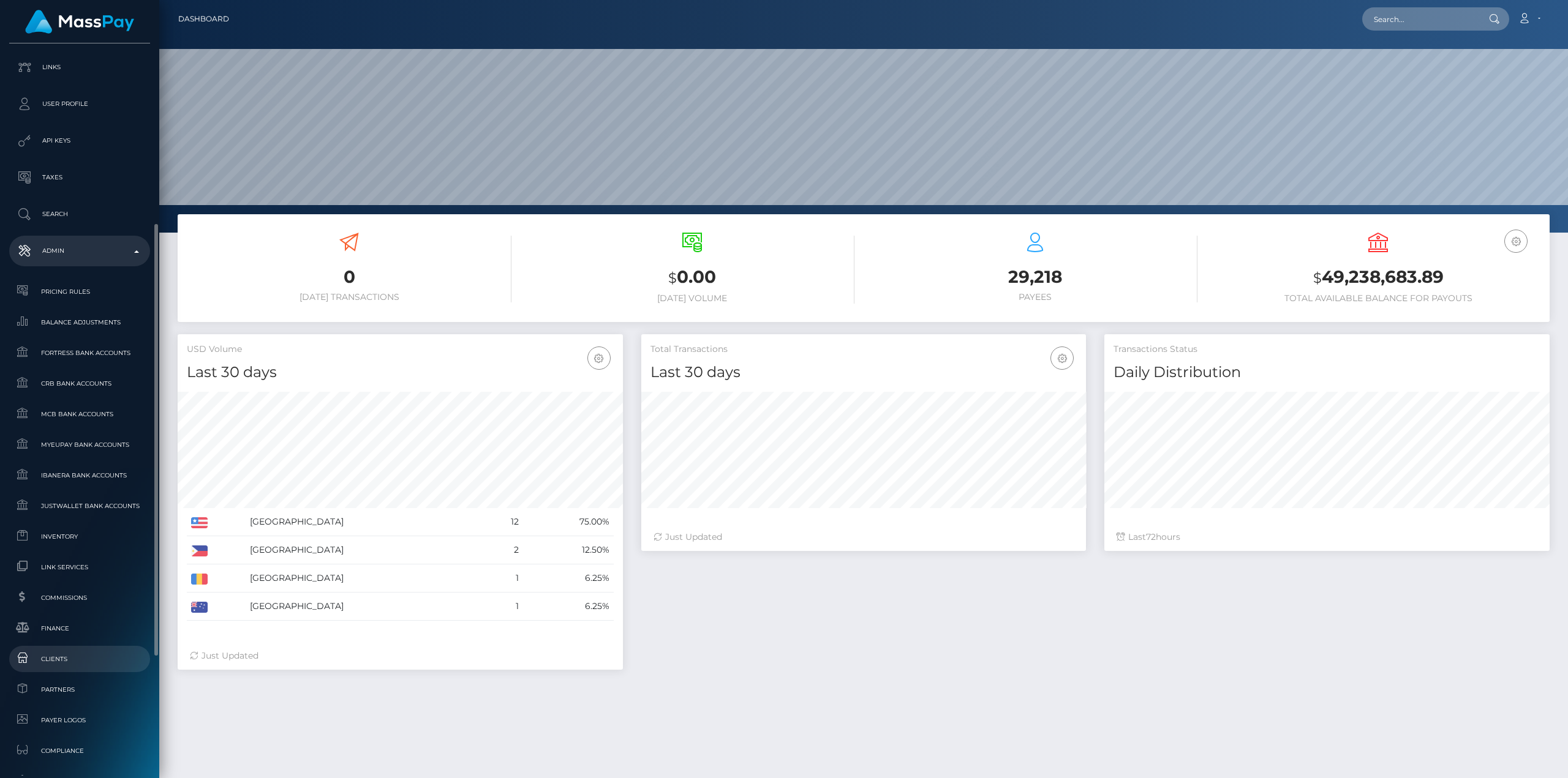
click at [66, 656] on span "Clients" at bounding box center [79, 659] width 131 height 14
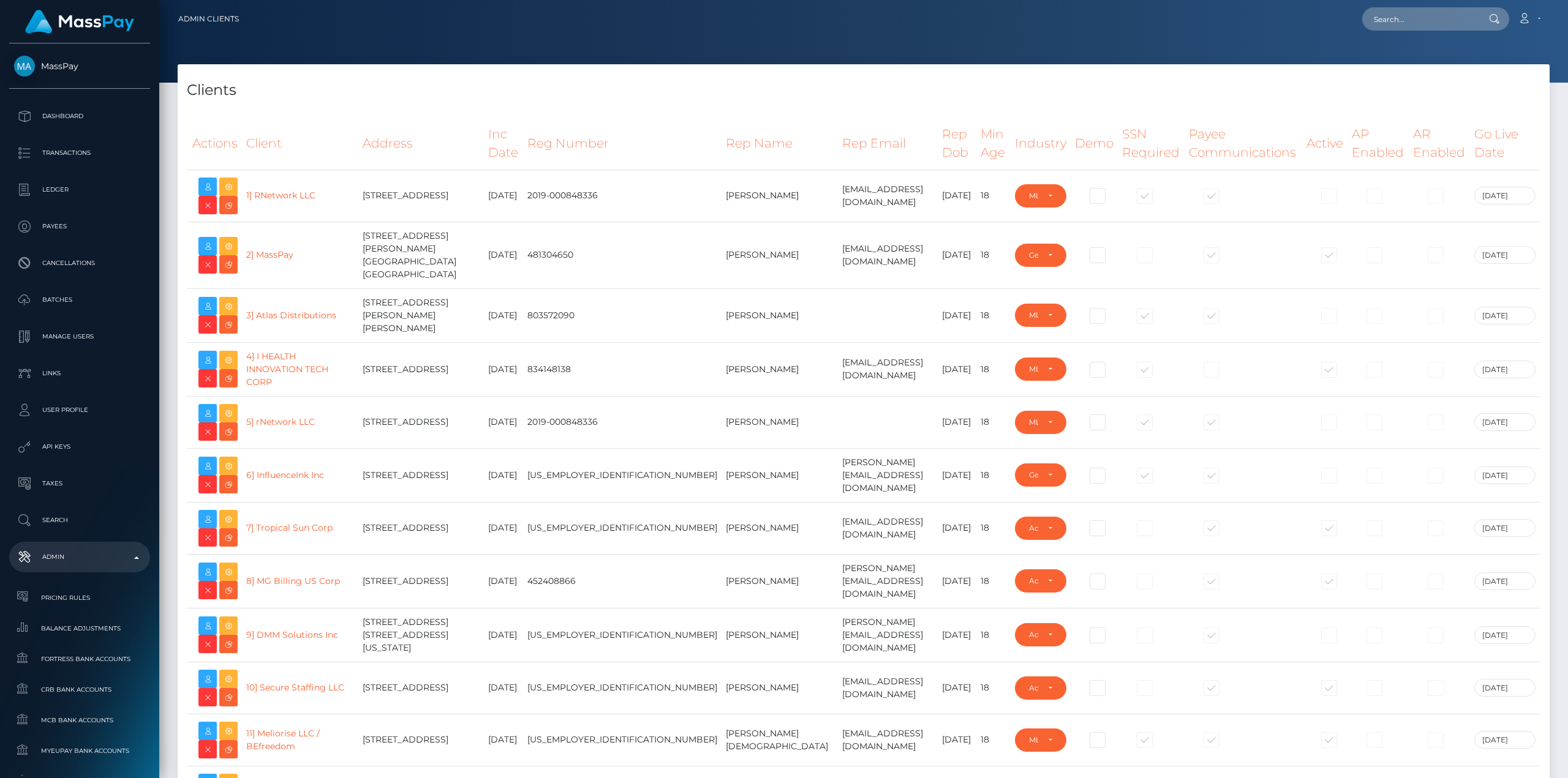
select select "223"
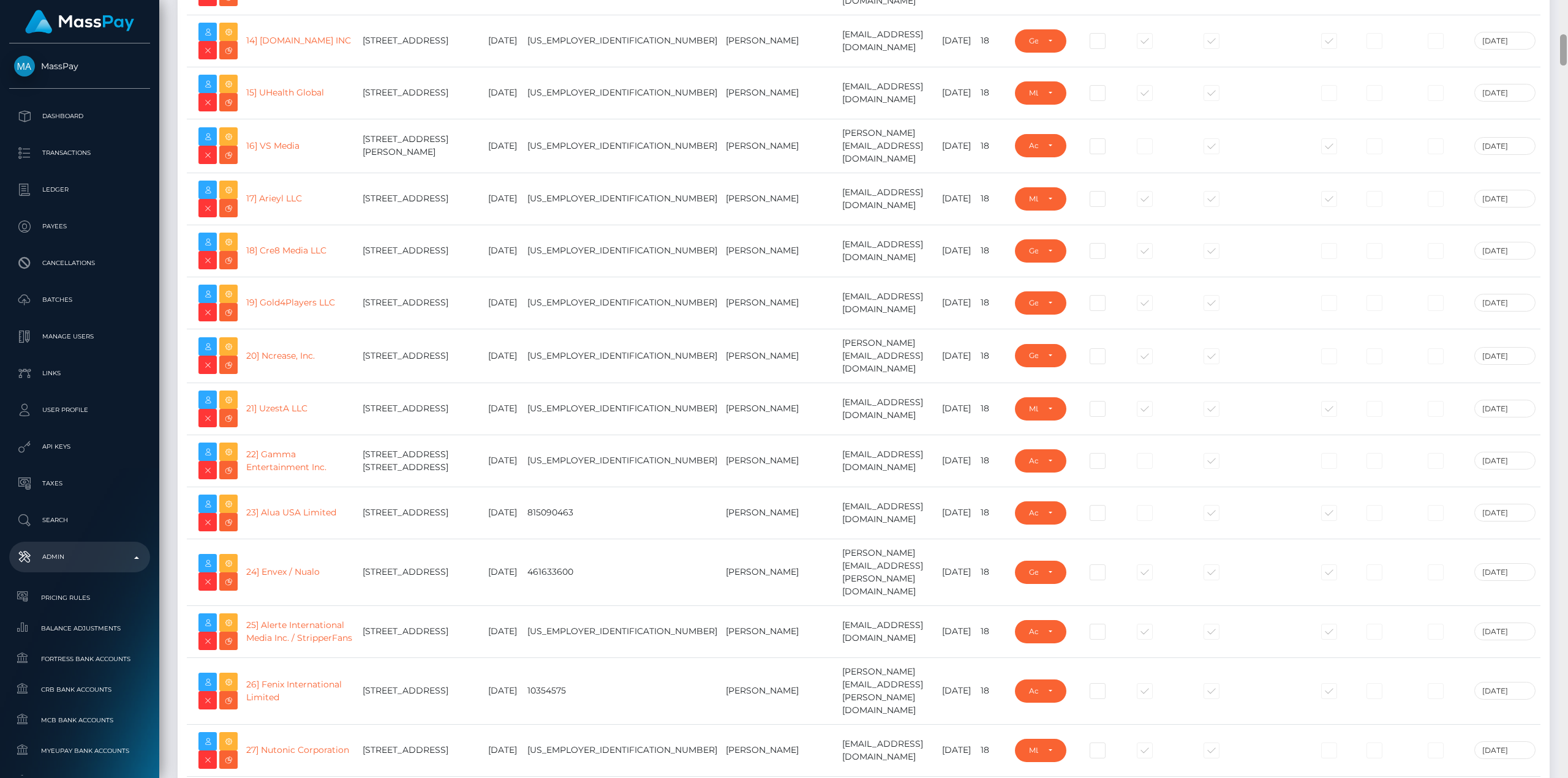
scroll to position [1635, 0]
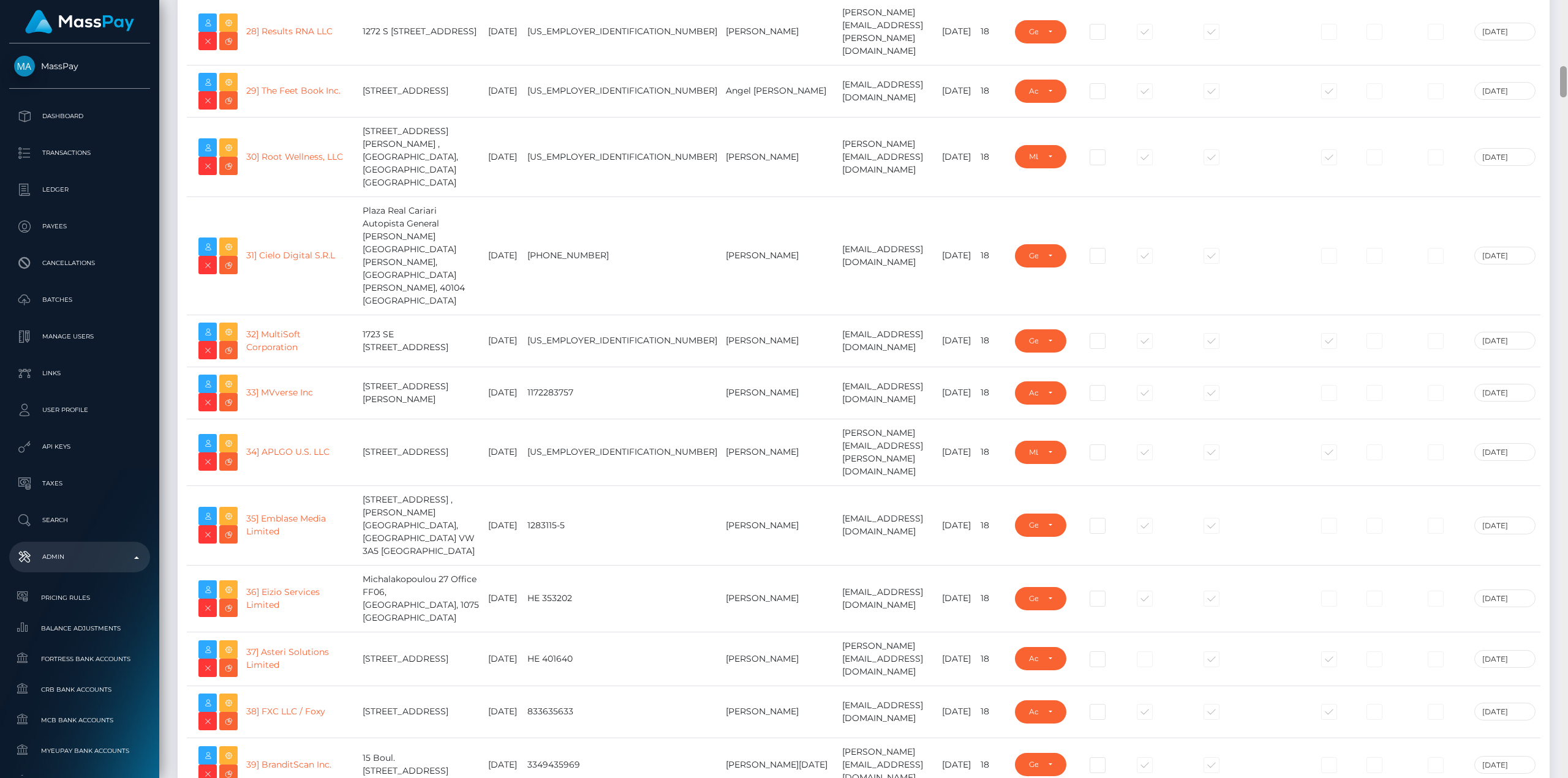
drag, startPoint x: 1567, startPoint y: 49, endPoint x: 1567, endPoint y: 178, distance: 129.0
click at [1567, 178] on div at bounding box center [1563, 389] width 9 height 778
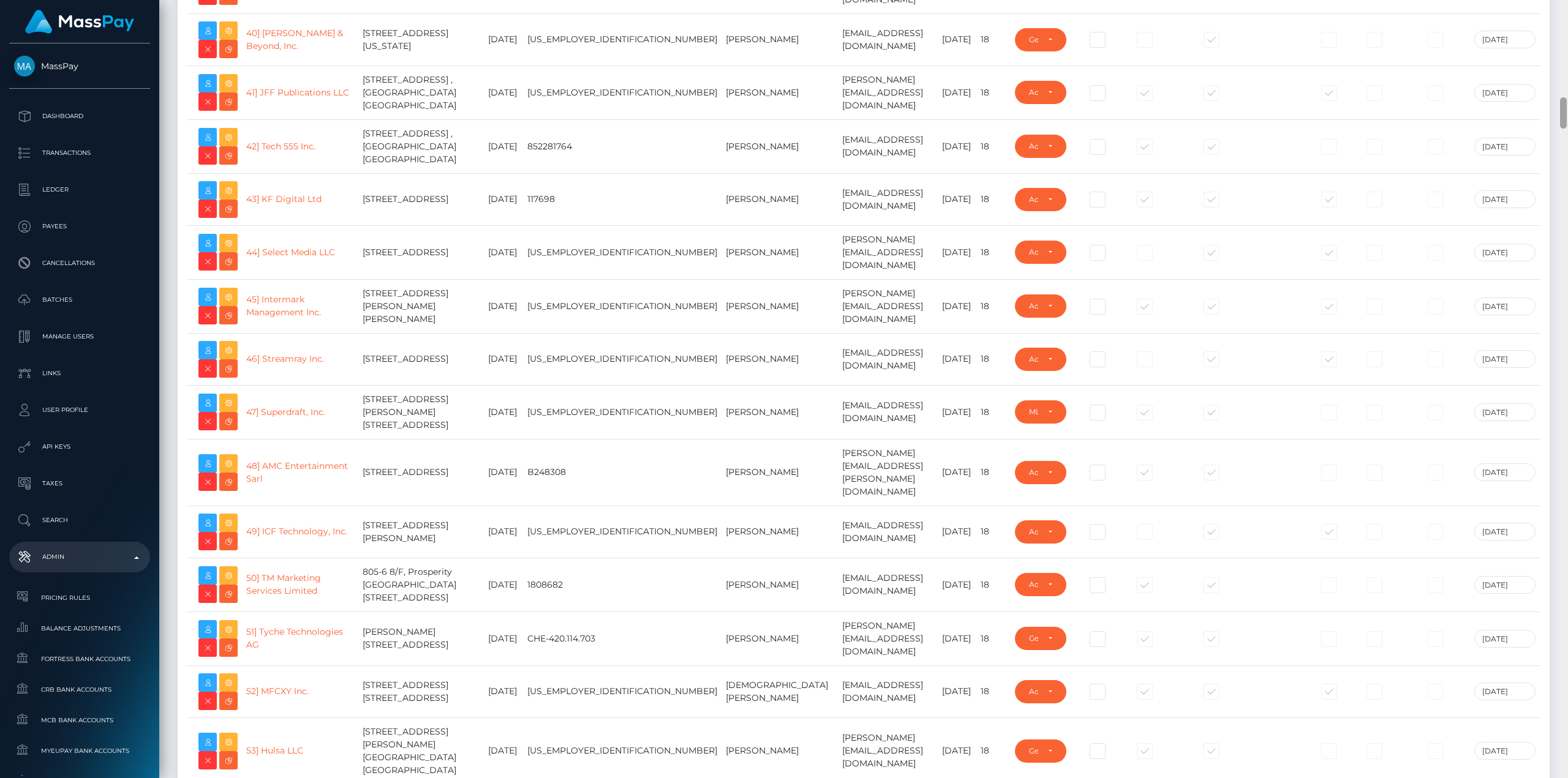
drag, startPoint x: 1567, startPoint y: 86, endPoint x: 1567, endPoint y: 377, distance: 291.0
click at [1567, 377] on div at bounding box center [1563, 389] width 9 height 778
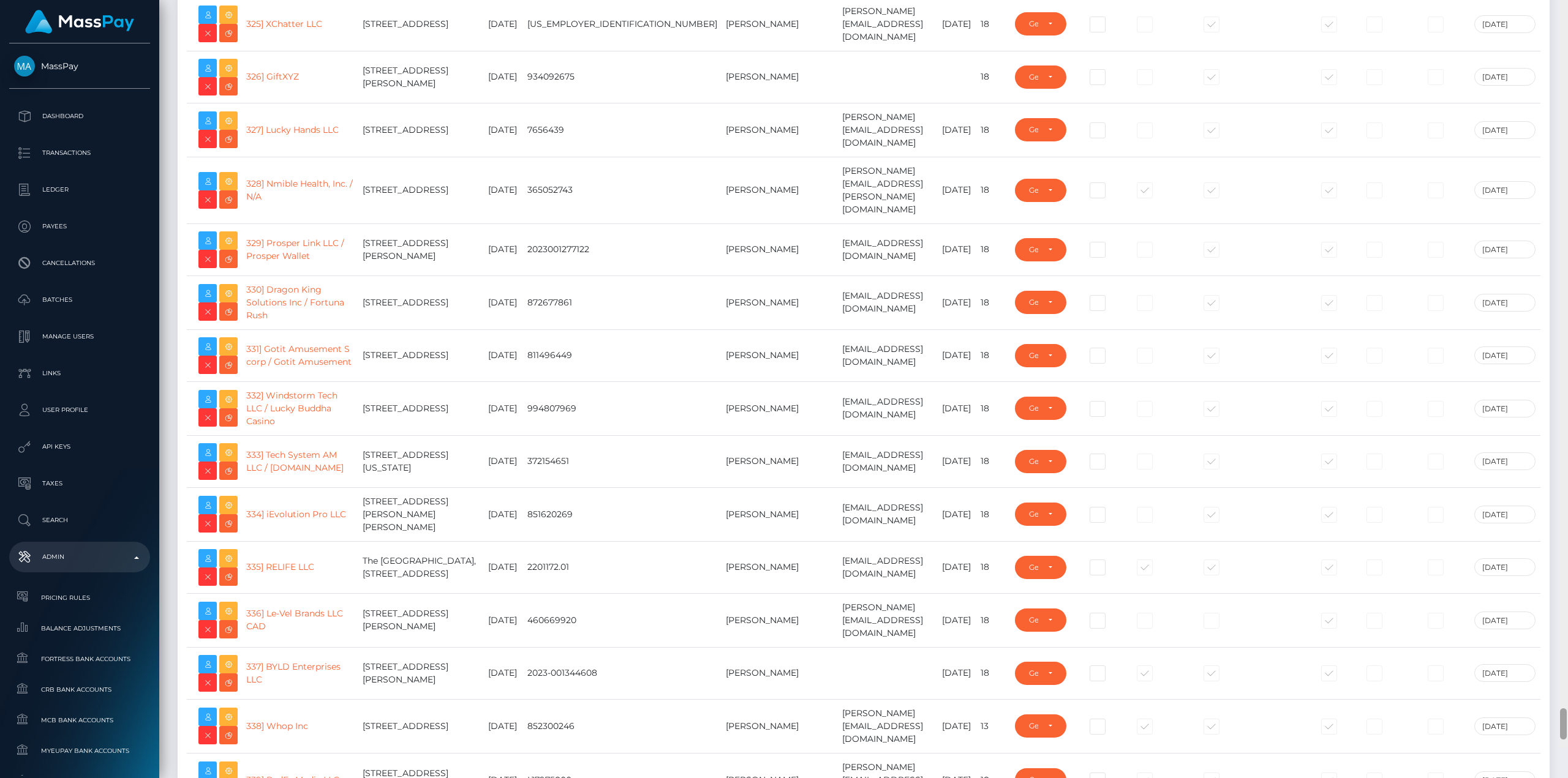
scroll to position [18396, 0]
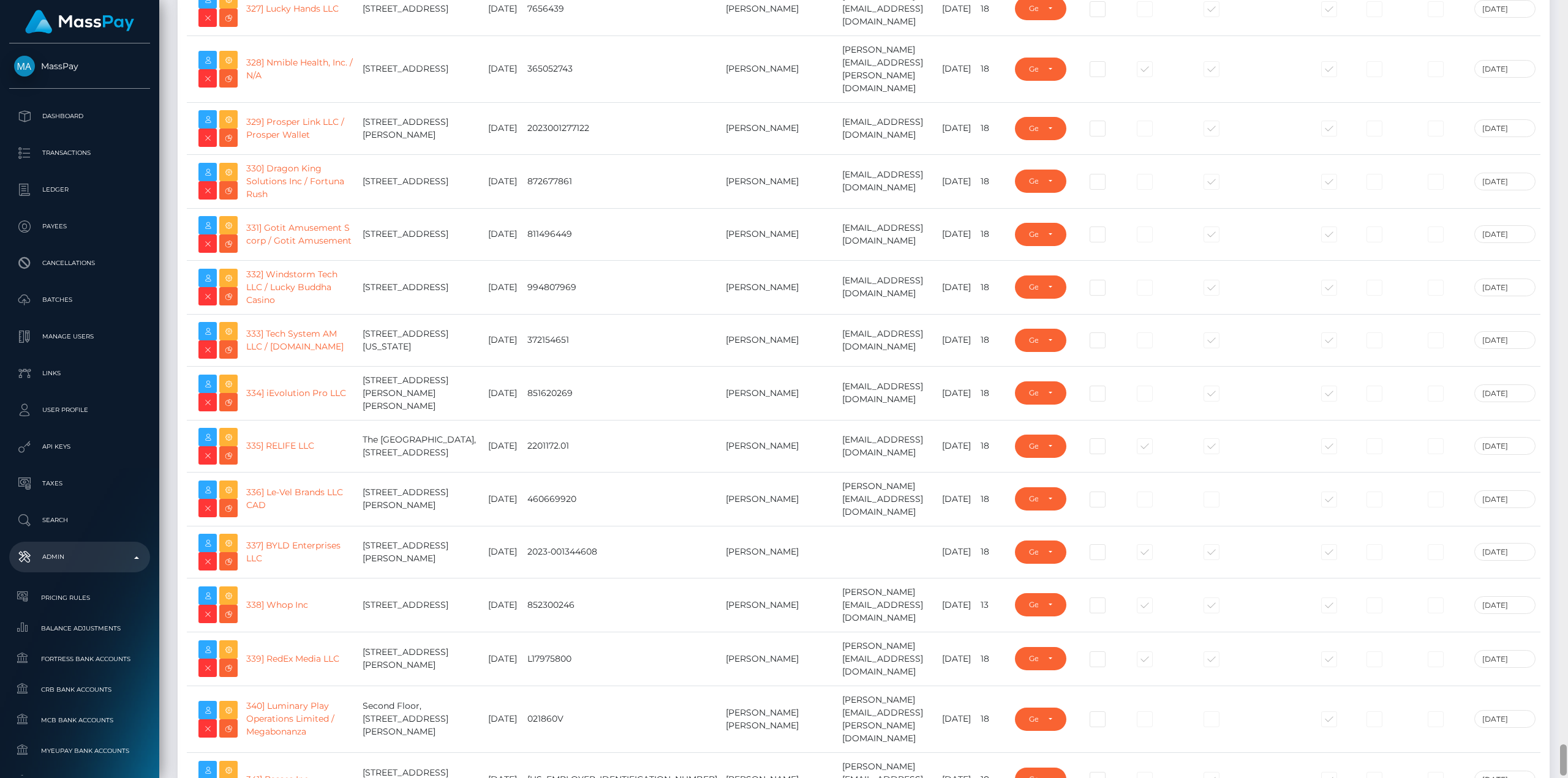
drag, startPoint x: 1562, startPoint y: 124, endPoint x: 1538, endPoint y: 771, distance: 647.4
click at [1538, 771] on div "Admin Clients Loading... Loading..." at bounding box center [863, 389] width 1409 height 778
type input "avital.test"
